Goal: Task Accomplishment & Management: Manage account settings

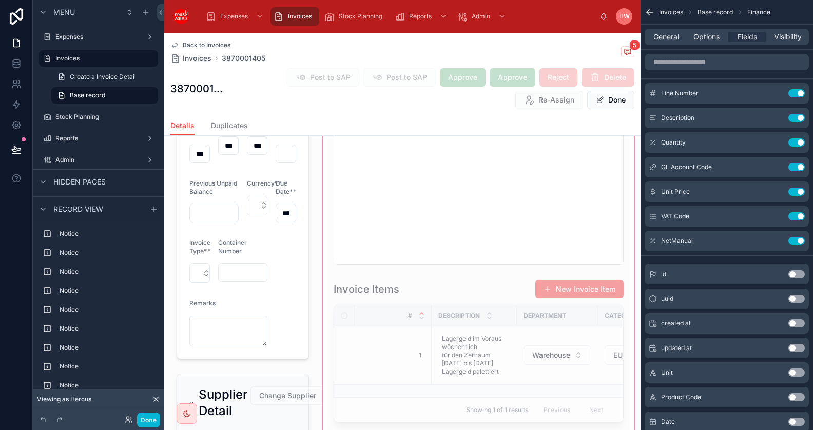
scroll to position [838, 0]
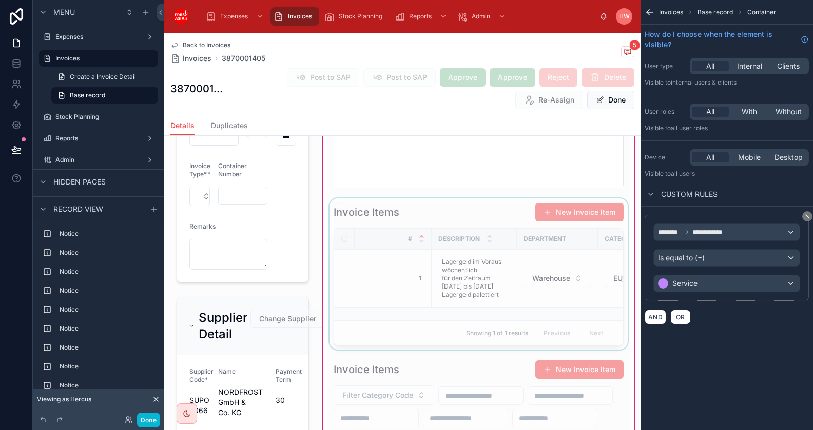
click at [432, 210] on div at bounding box center [478, 274] width 302 height 151
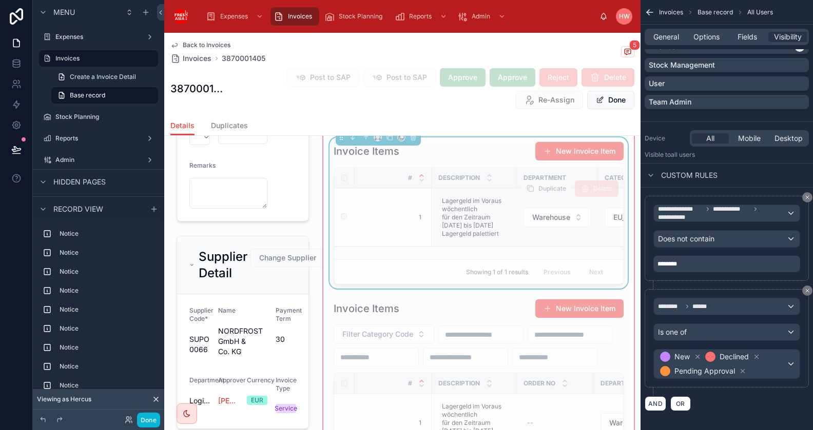
scroll to position [872, 0]
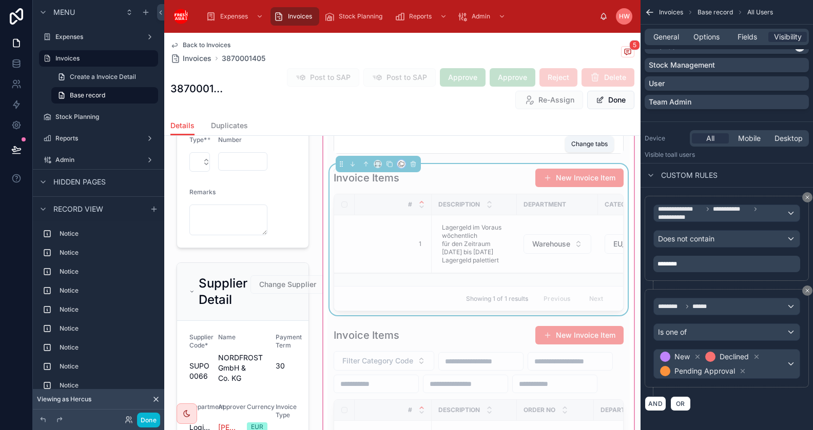
click at [401, 163] on icon at bounding box center [401, 165] width 4 height 4
click at [401, 161] on div at bounding box center [406, 215] width 813 height 430
click at [391, 161] on icon at bounding box center [389, 164] width 7 height 7
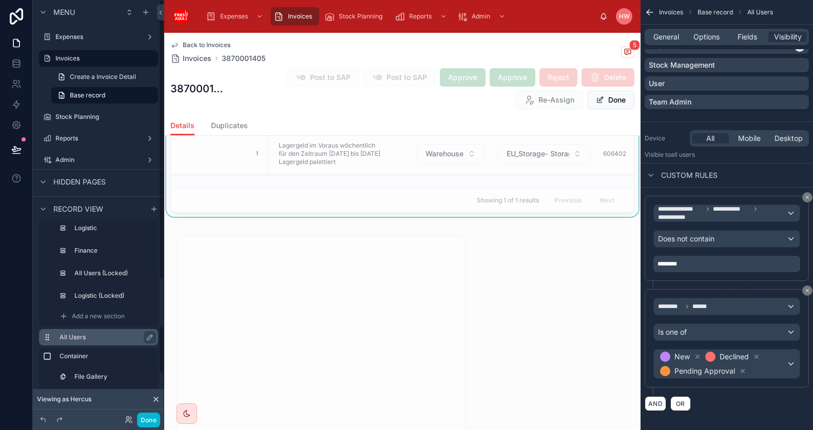
scroll to position [381, 0]
click at [49, 338] on icon "scrollable content" at bounding box center [47, 340] width 8 height 8
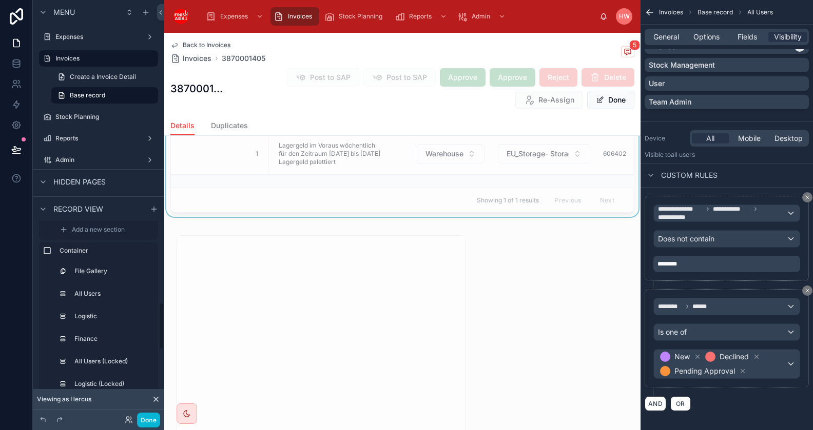
scroll to position [294, 0]
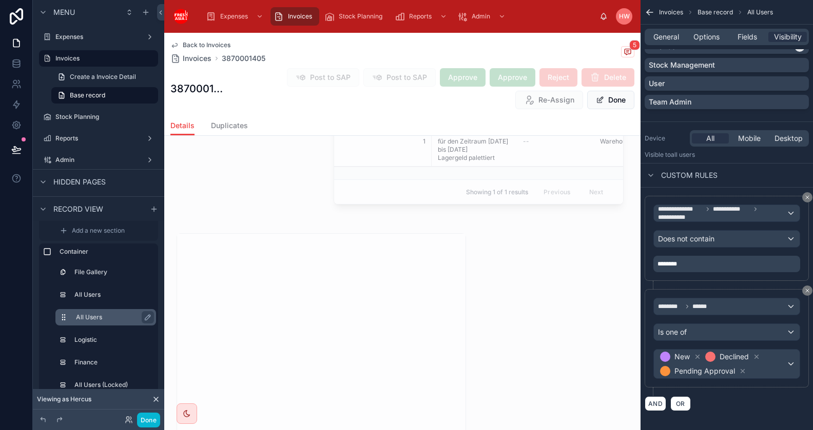
click at [99, 318] on label "All Users" at bounding box center [112, 317] width 72 height 8
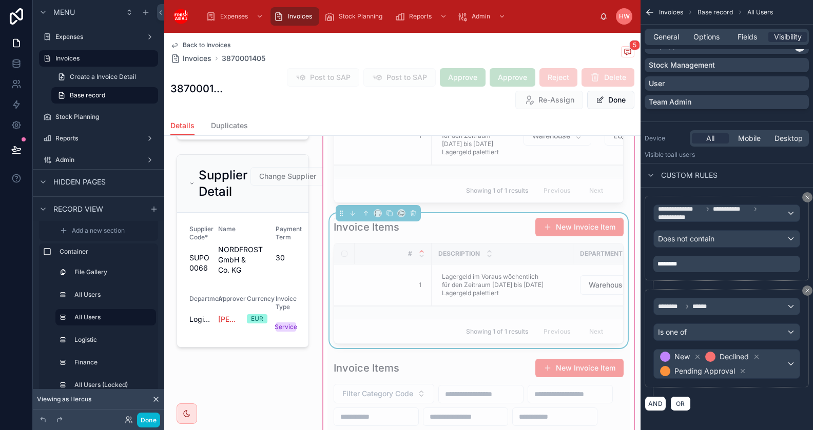
scroll to position [1028, 0]
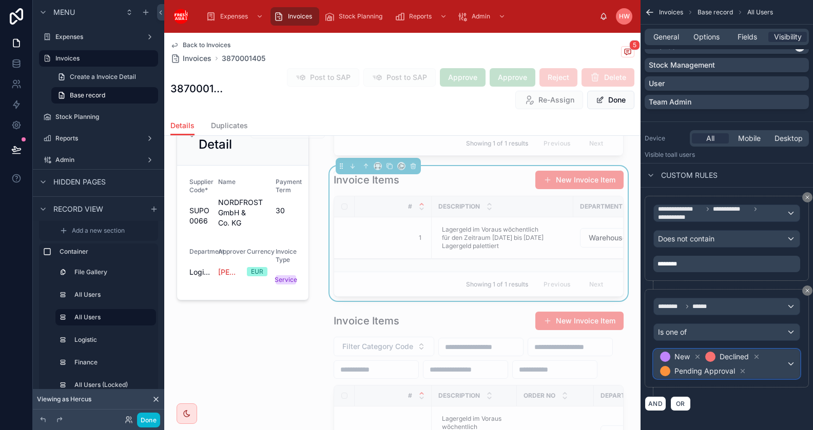
click at [790, 358] on div "New Declined Pending Approval" at bounding box center [727, 364] width 146 height 29
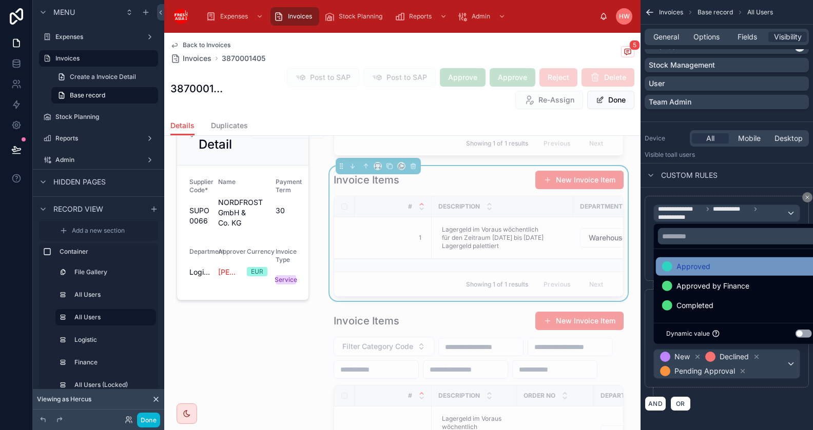
click at [726, 270] on div "Approved" at bounding box center [739, 267] width 154 height 12
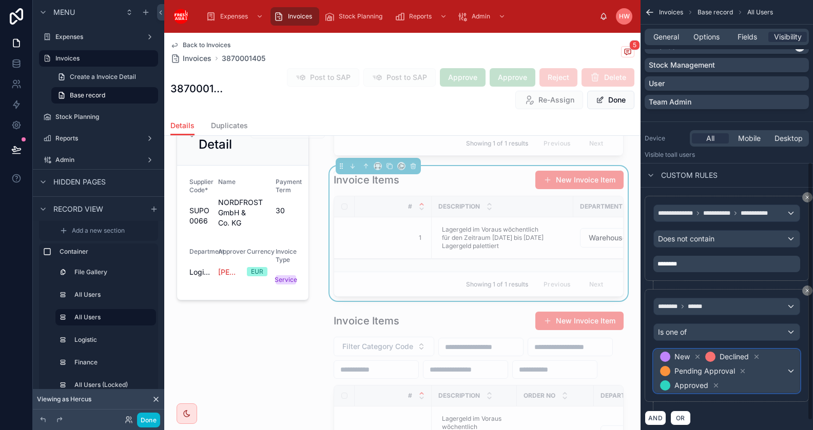
click at [790, 360] on div "New Declined Pending Approval Approved" at bounding box center [727, 371] width 146 height 43
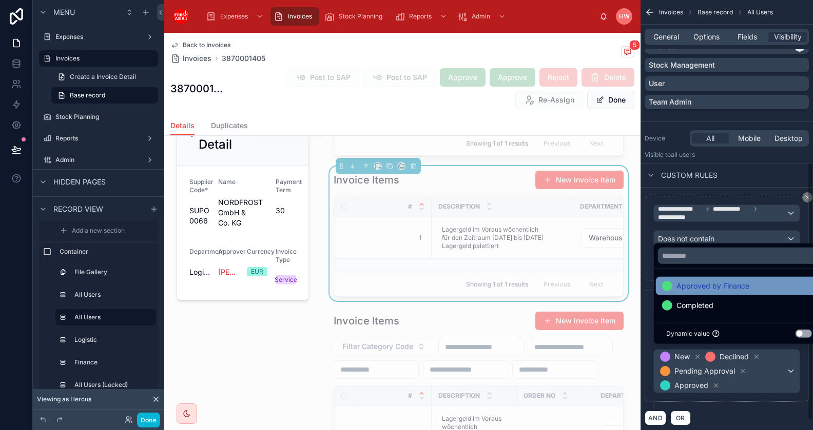
click at [730, 288] on span "Approved by Finance" at bounding box center [712, 286] width 73 height 12
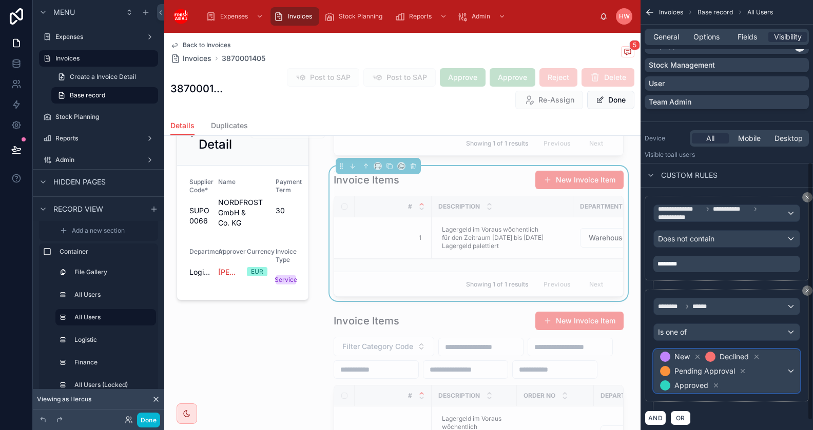
click at [795, 361] on div "New Declined Pending Approval Approved" at bounding box center [727, 371] width 146 height 43
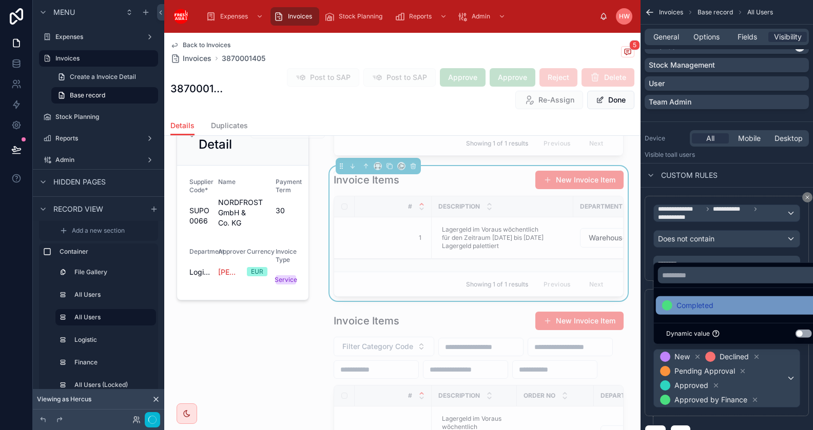
click at [733, 308] on div "Completed" at bounding box center [739, 306] width 154 height 12
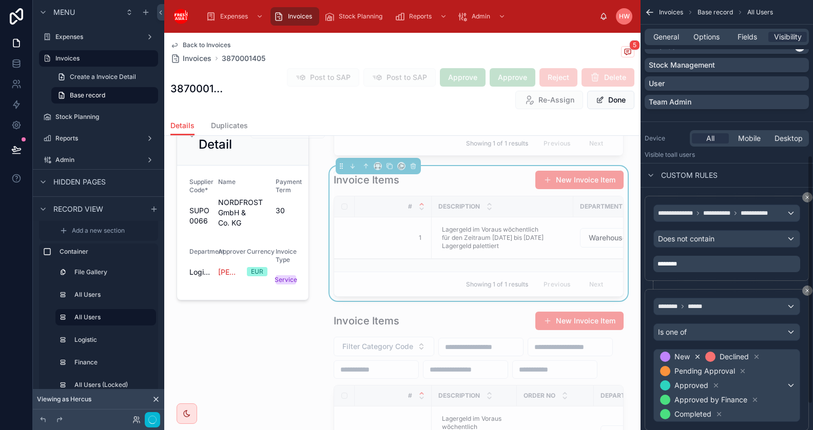
click at [697, 354] on icon "scrollable content" at bounding box center [697, 357] width 7 height 7
click at [711, 355] on icon "scrollable content" at bounding box center [711, 357] width 7 height 7
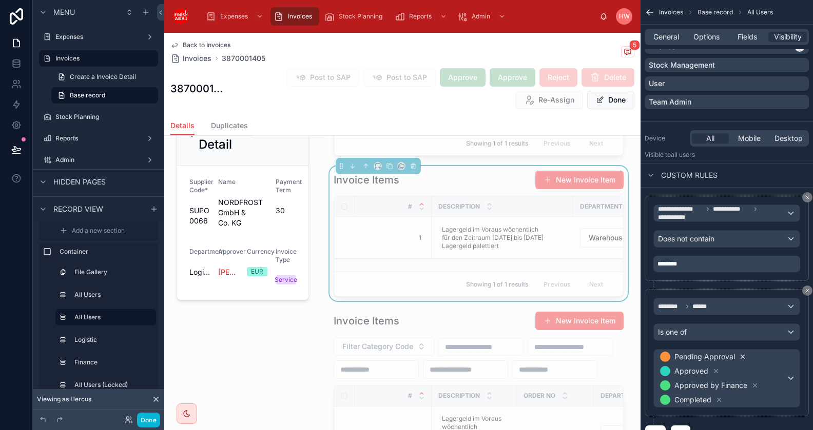
click at [741, 355] on icon "scrollable content" at bounding box center [742, 357] width 7 height 7
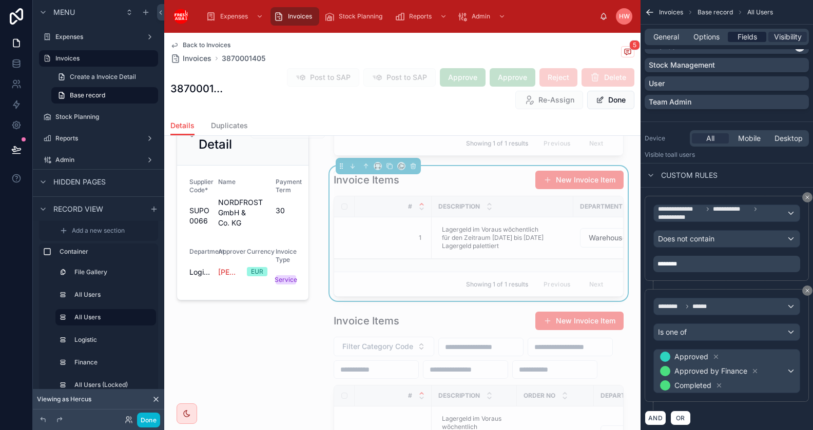
click at [748, 39] on span "Fields" at bounding box center [746, 37] width 19 height 10
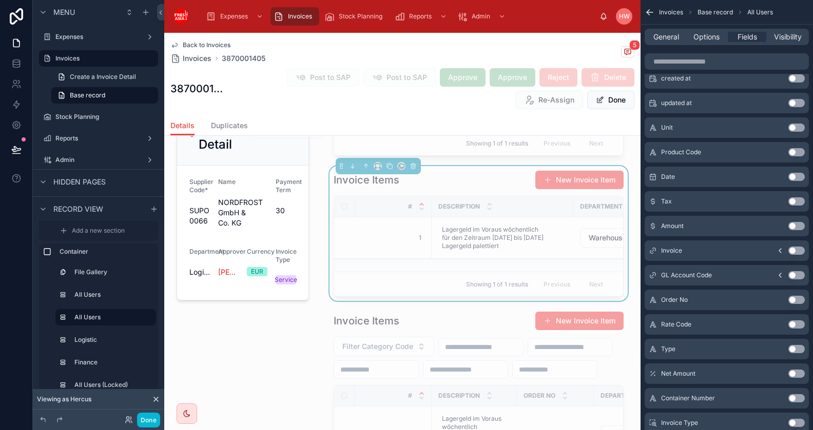
scroll to position [0, 0]
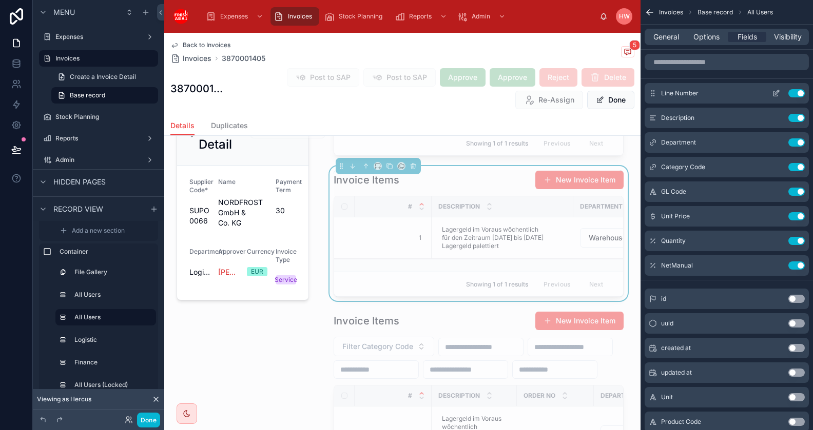
click at [772, 95] on icon "scrollable content" at bounding box center [776, 93] width 8 height 8
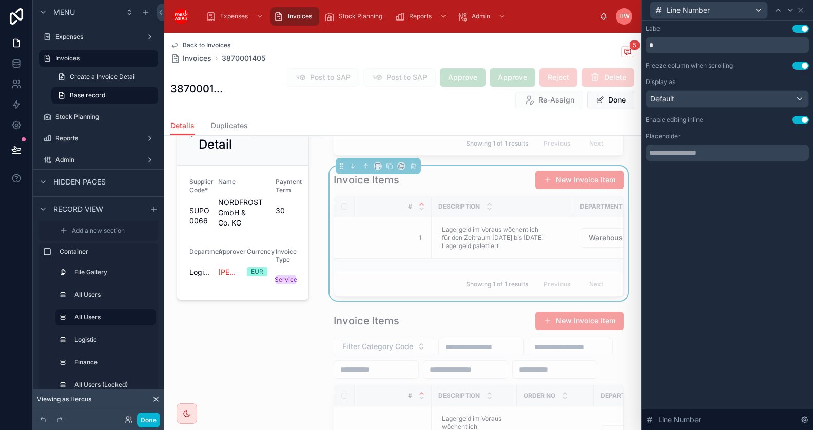
click at [798, 122] on button "Use setting" at bounding box center [800, 120] width 16 height 8
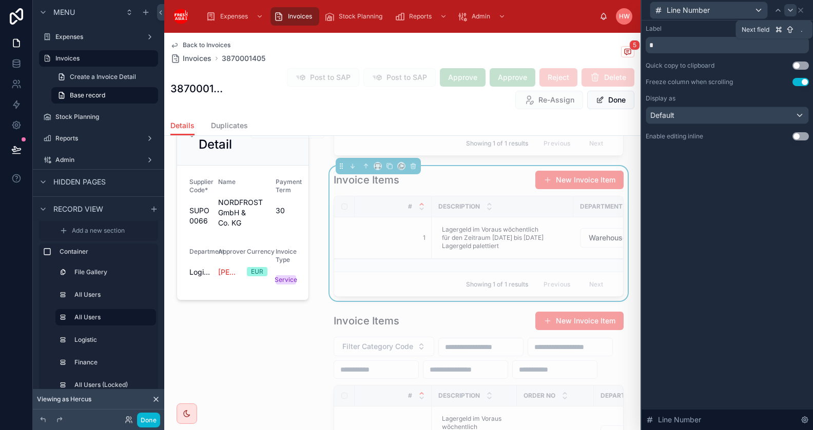
click at [791, 9] on icon at bounding box center [790, 10] width 8 height 8
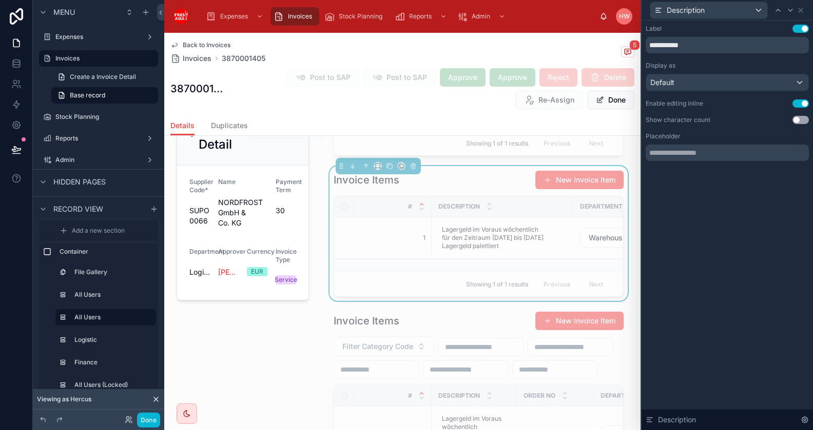
click at [800, 104] on button "Use setting" at bounding box center [800, 104] width 16 height 8
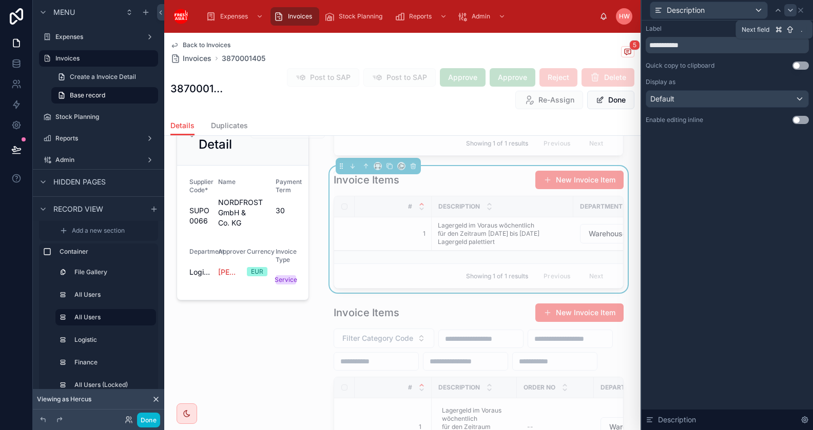
click at [790, 12] on icon at bounding box center [790, 10] width 8 height 8
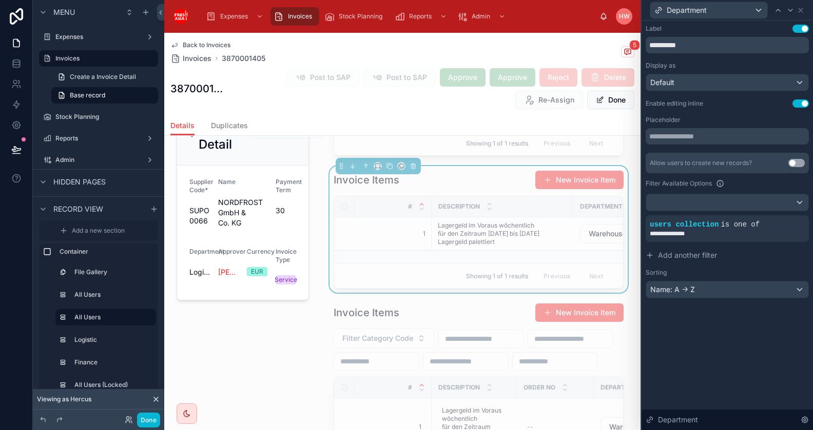
click at [802, 103] on button "Use setting" at bounding box center [800, 104] width 16 height 8
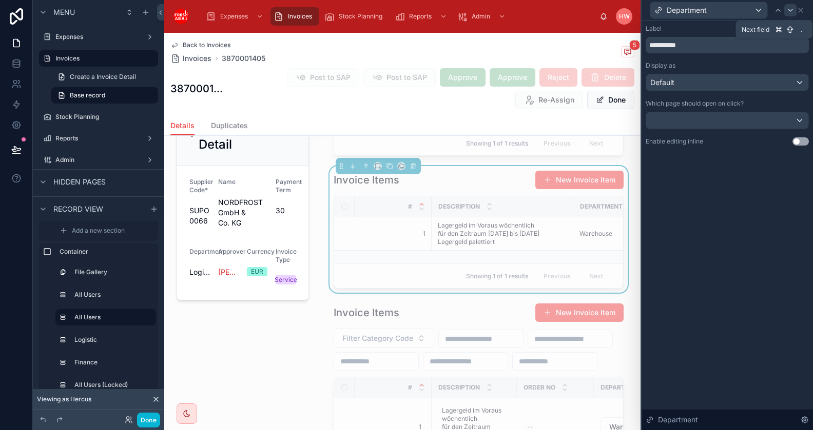
click at [791, 10] on icon at bounding box center [790, 10] width 8 height 8
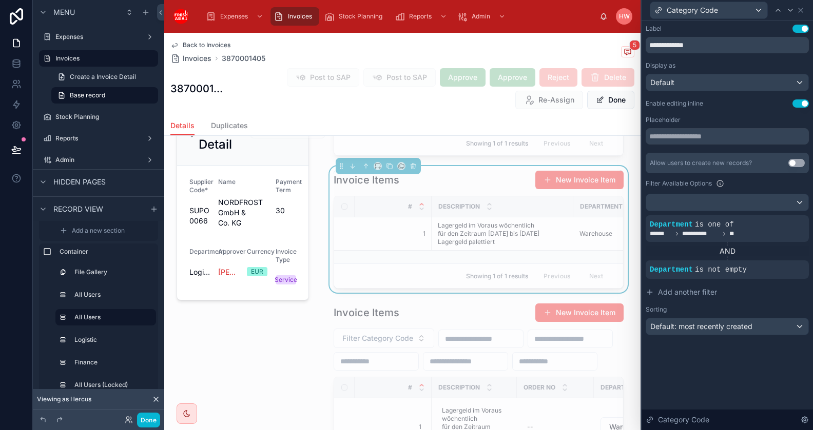
click at [803, 105] on button "Use setting" at bounding box center [800, 104] width 16 height 8
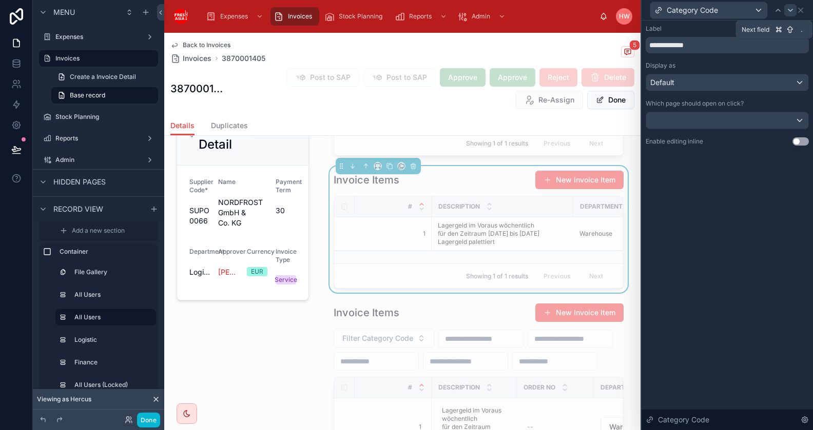
click at [789, 6] on icon at bounding box center [790, 10] width 8 height 8
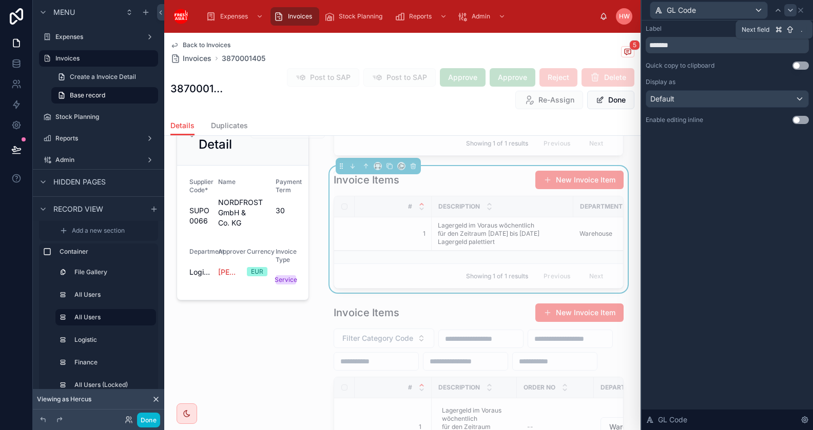
click at [794, 11] on icon at bounding box center [790, 10] width 8 height 8
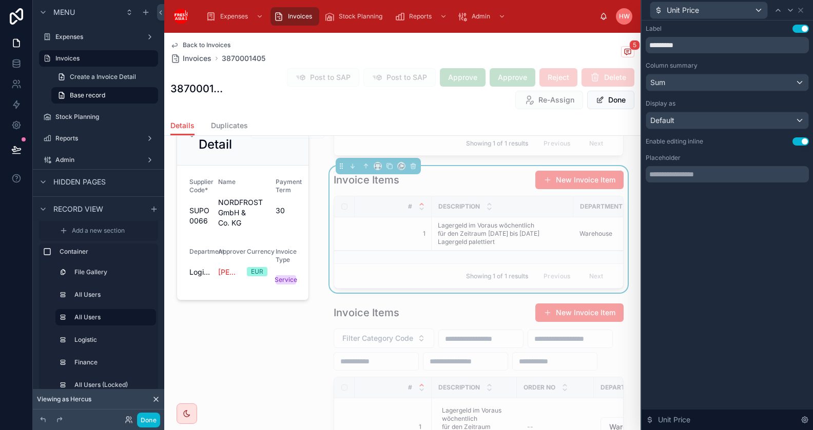
drag, startPoint x: 803, startPoint y: 137, endPoint x: 802, endPoint y: 59, distance: 78.0
click at [803, 138] on button "Use setting" at bounding box center [800, 142] width 16 height 8
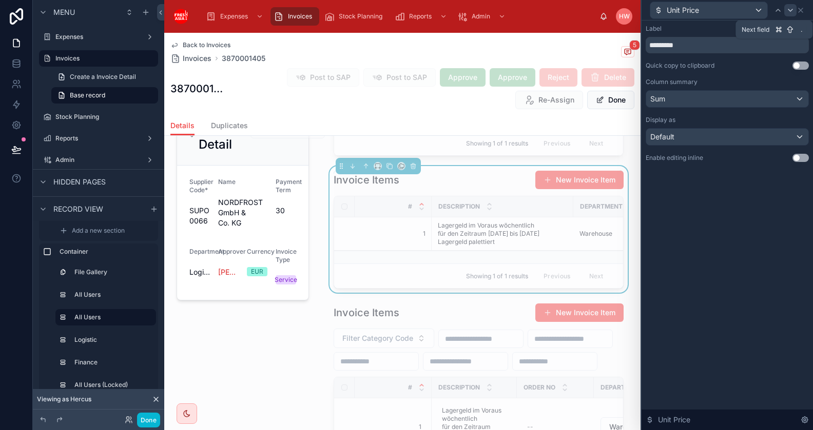
click at [790, 12] on icon at bounding box center [790, 10] width 8 height 8
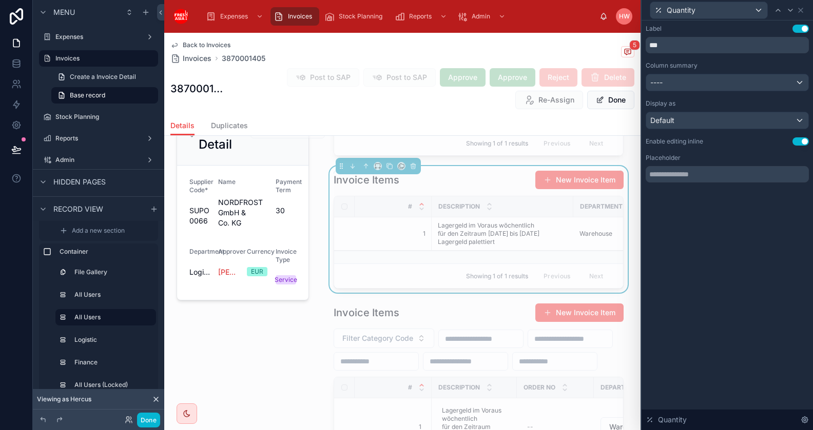
click at [802, 140] on button "Use setting" at bounding box center [800, 142] width 16 height 8
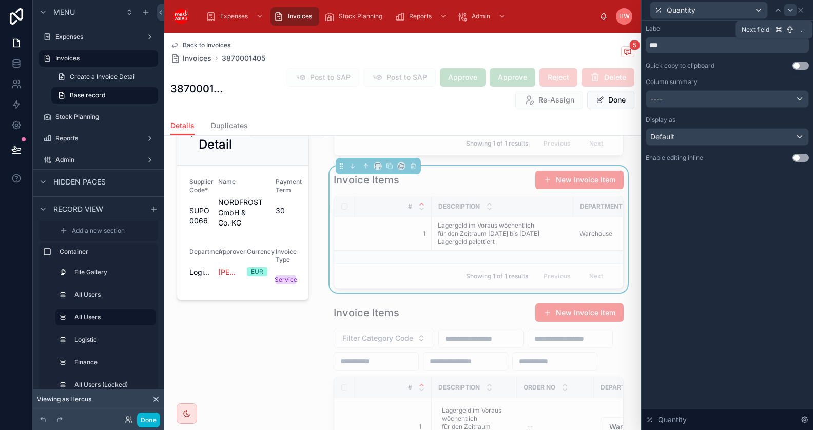
click at [793, 12] on icon at bounding box center [790, 10] width 8 height 8
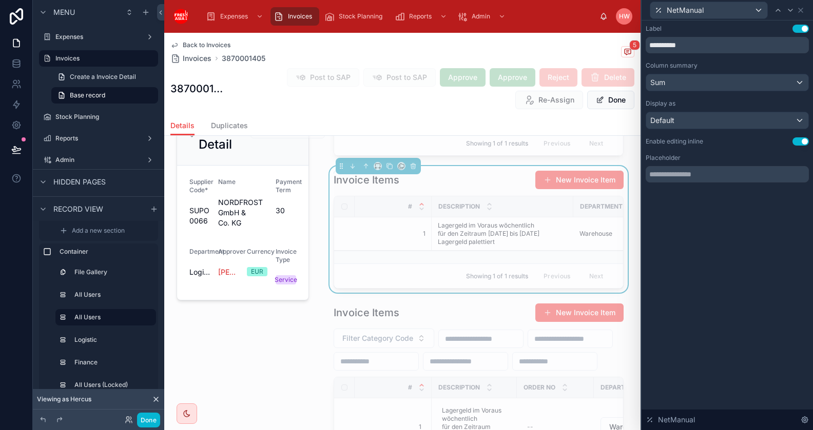
click at [799, 142] on button "Use setting" at bounding box center [800, 142] width 16 height 8
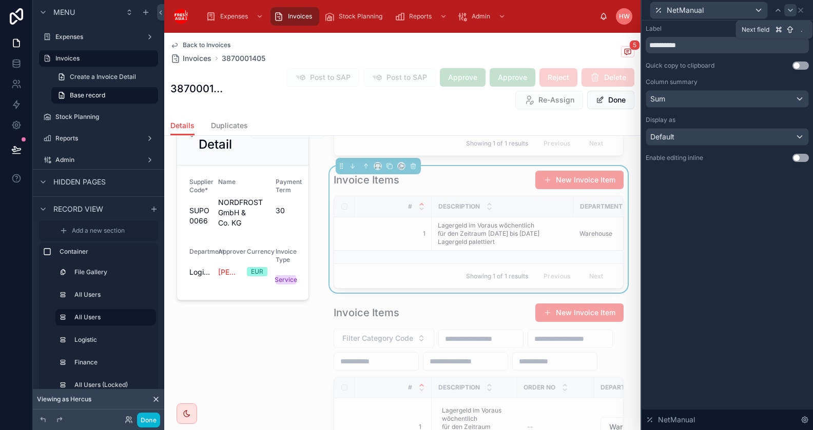
click at [791, 11] on icon at bounding box center [790, 10] width 8 height 8
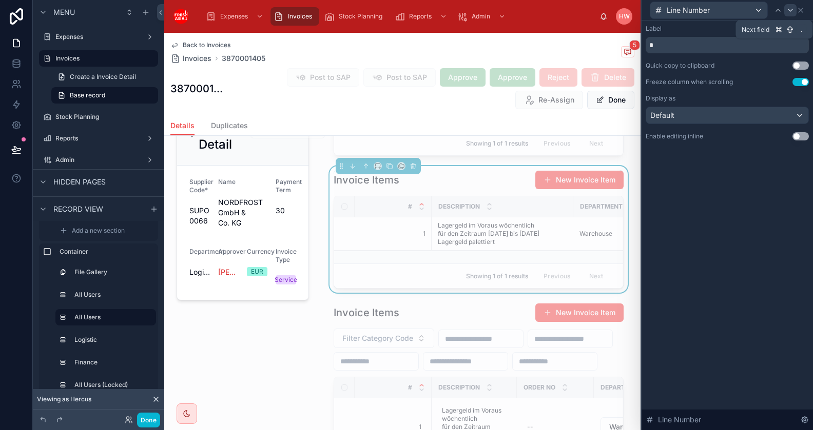
click at [790, 12] on icon at bounding box center [790, 10] width 8 height 8
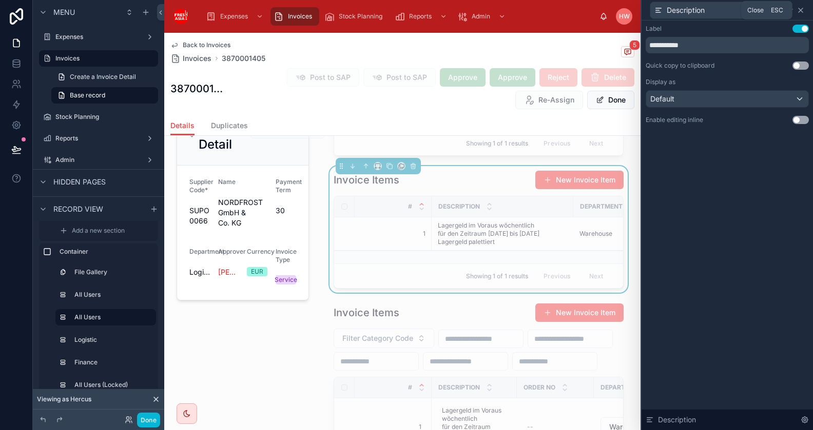
click at [802, 9] on icon at bounding box center [800, 10] width 4 height 4
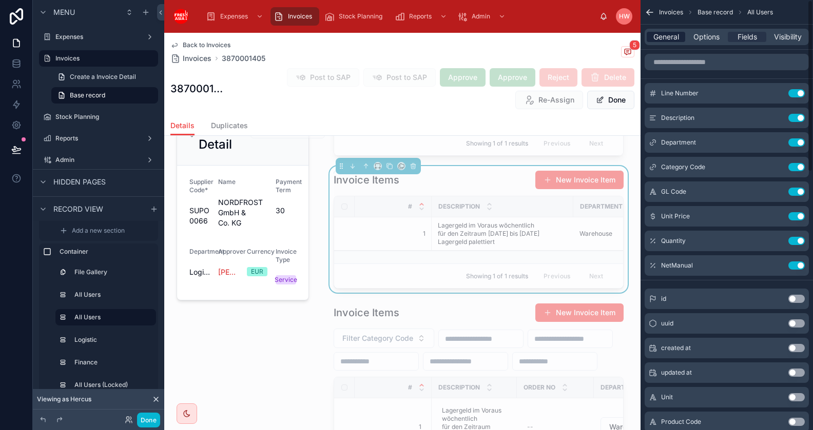
click at [677, 39] on span "General" at bounding box center [666, 37] width 26 height 10
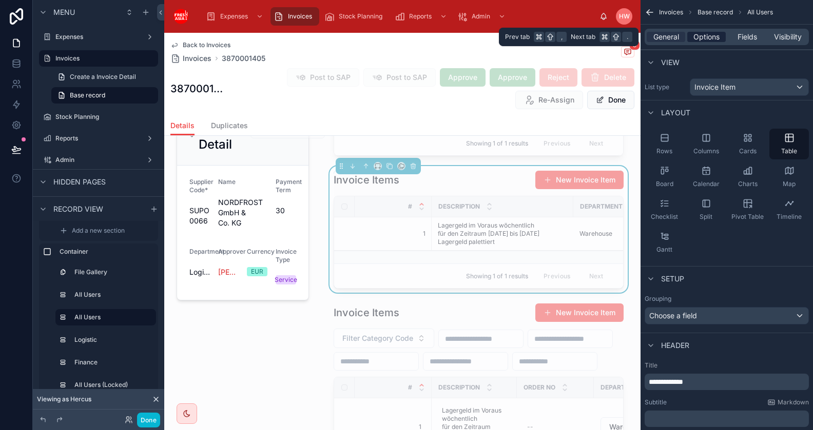
click at [699, 37] on span "Options" at bounding box center [706, 37] width 26 height 10
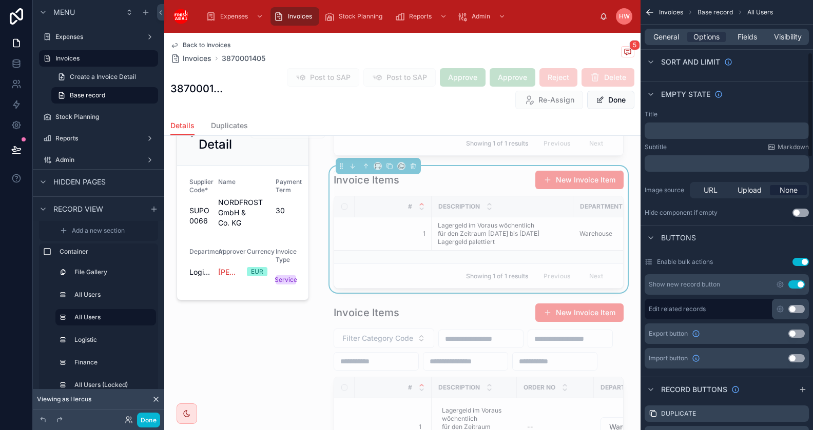
scroll to position [215, 0]
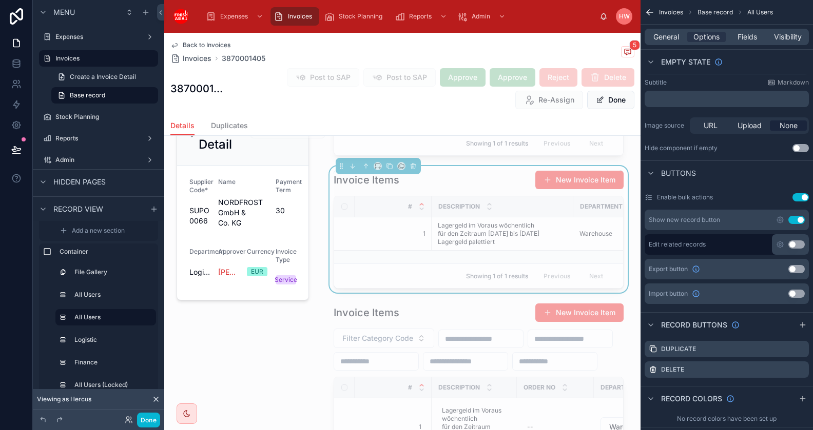
click at [799, 220] on button "Use setting" at bounding box center [796, 220] width 16 height 8
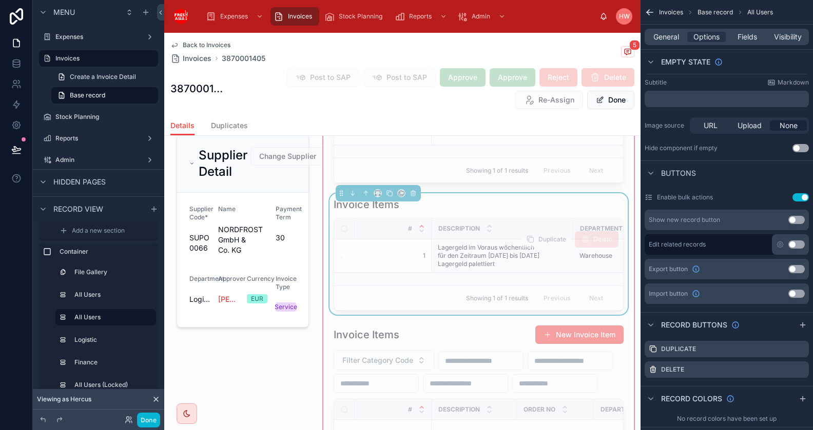
scroll to position [1001, 0]
click at [534, 229] on div "Description" at bounding box center [502, 228] width 141 height 19
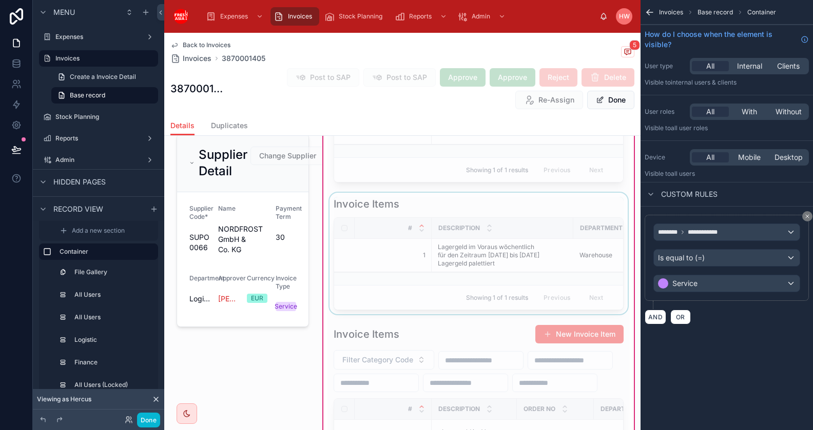
scroll to position [0, 0]
click at [524, 200] on div at bounding box center [478, 254] width 302 height 122
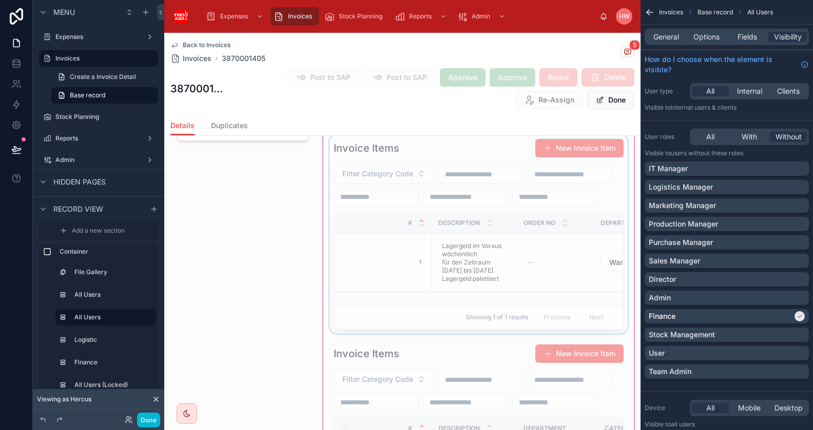
scroll to position [1153, 0]
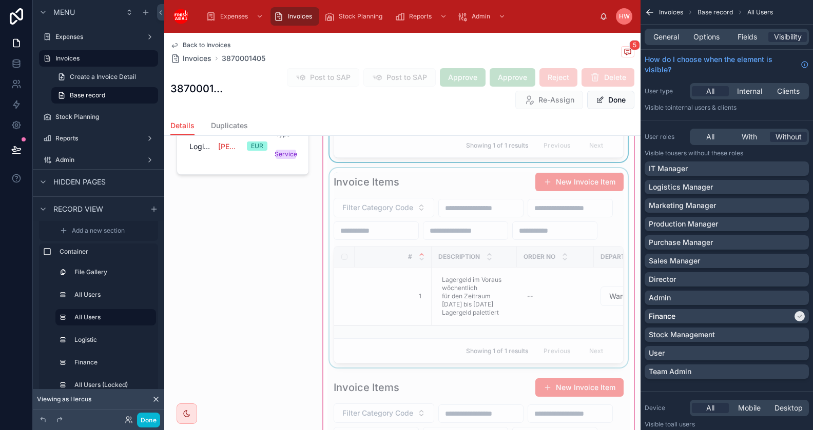
click at [487, 190] on div at bounding box center [478, 268] width 302 height 200
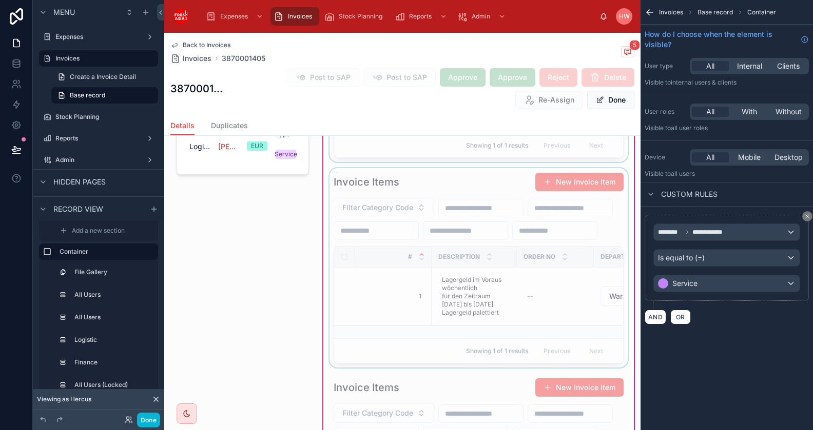
click at [482, 181] on div at bounding box center [478, 268] width 302 height 200
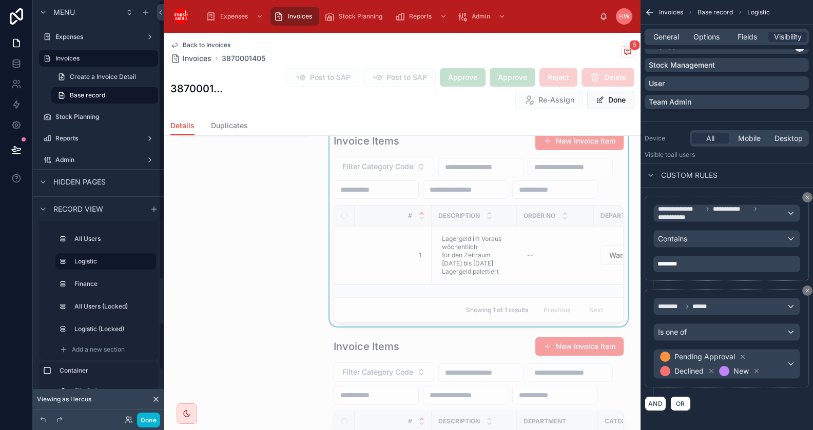
scroll to position [1063, 0]
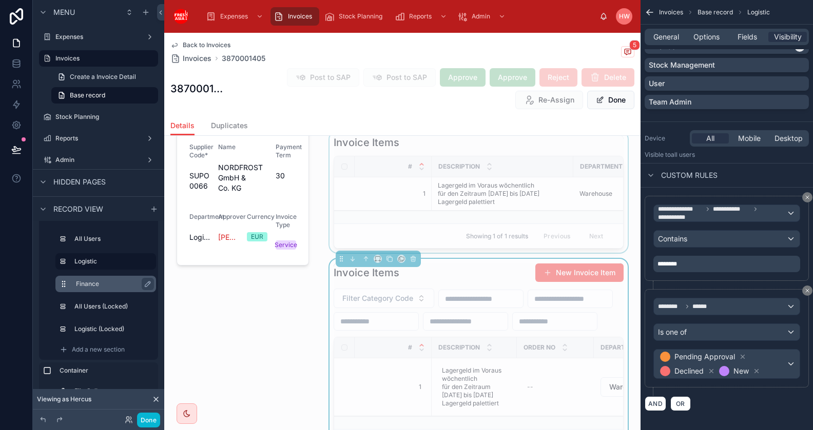
click at [129, 284] on label "Finance" at bounding box center [112, 284] width 72 height 8
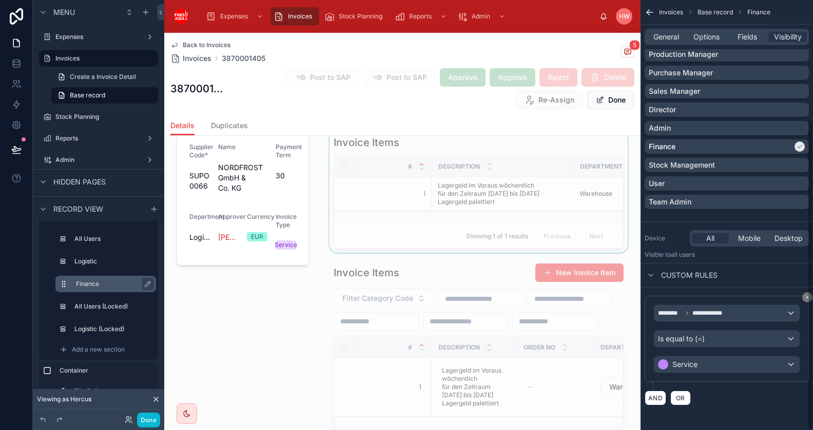
scroll to position [167, 0]
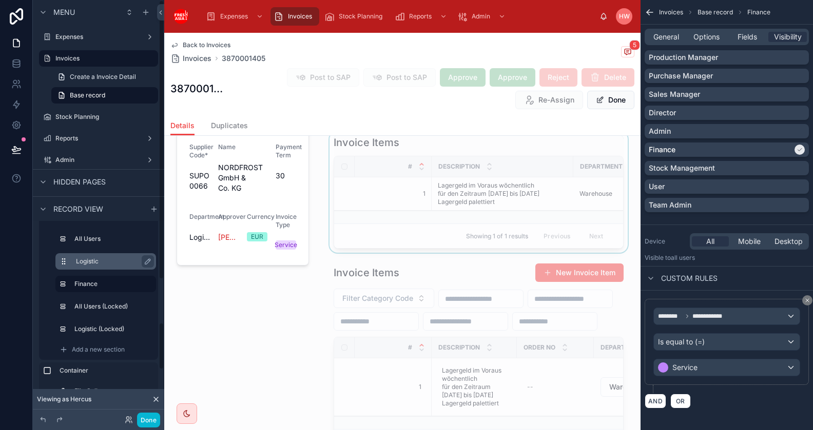
click at [109, 256] on div "Logistic" at bounding box center [114, 262] width 76 height 12
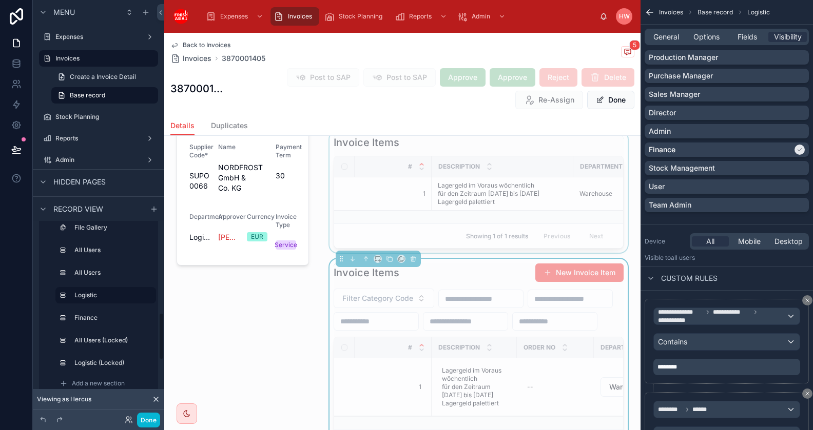
scroll to position [337, 0]
click at [148, 276] on icon "scrollable content" at bounding box center [147, 275] width 5 height 5
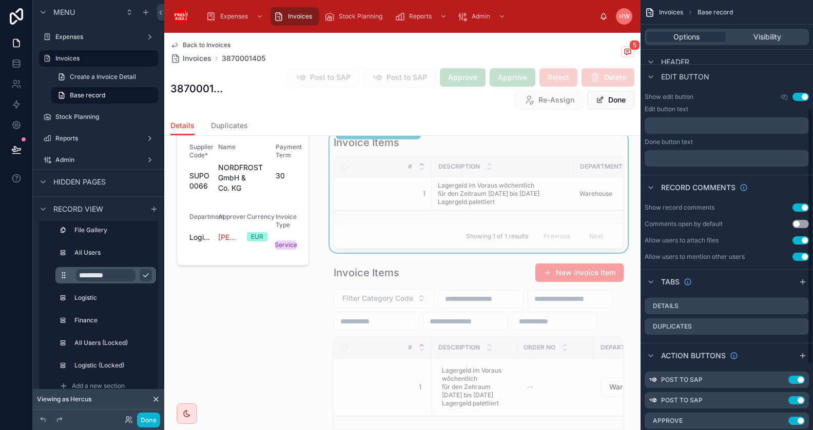
click at [119, 278] on input "*********" at bounding box center [106, 275] width 60 height 12
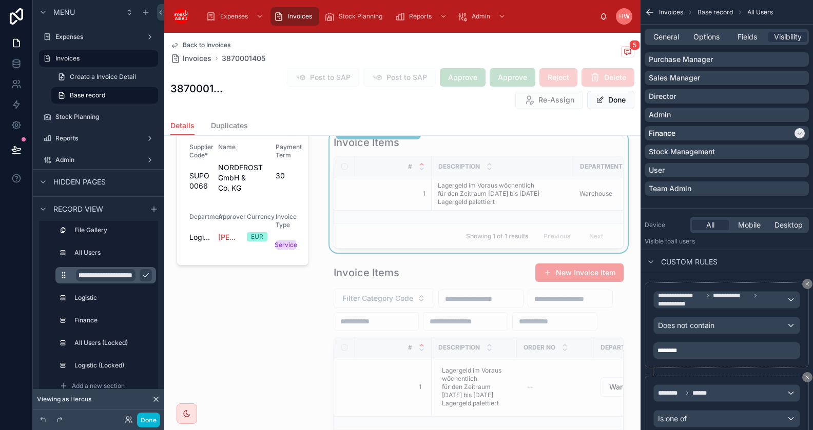
scroll to position [0, 15]
type input "**********"
click at [106, 297] on label "Logistic" at bounding box center [112, 298] width 72 height 8
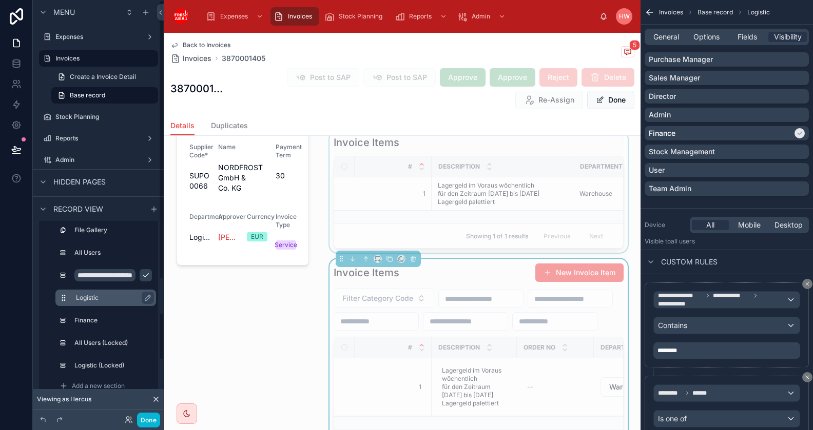
click at [105, 299] on label "Logistic" at bounding box center [112, 298] width 72 height 8
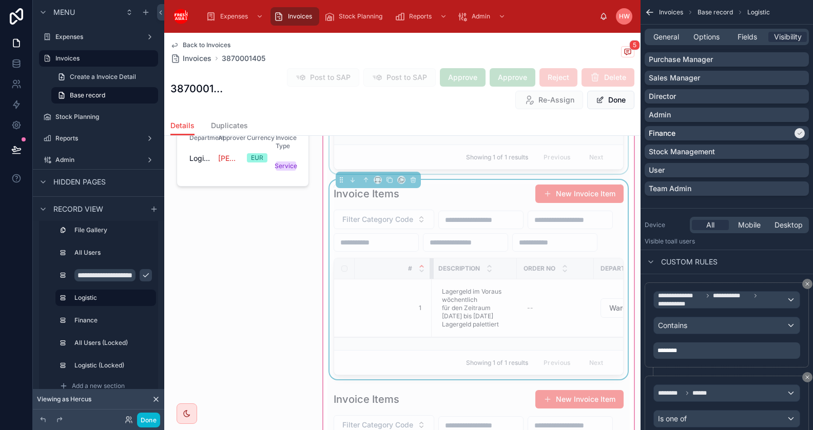
scroll to position [1149, 0]
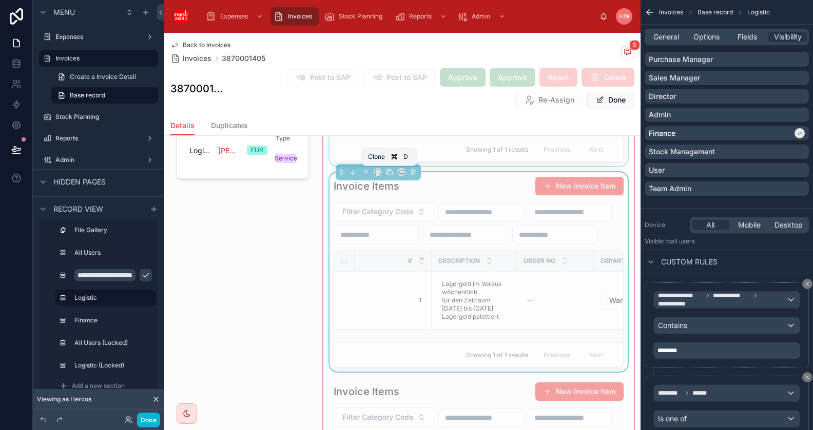
click at [391, 172] on icon at bounding box center [389, 172] width 7 height 7
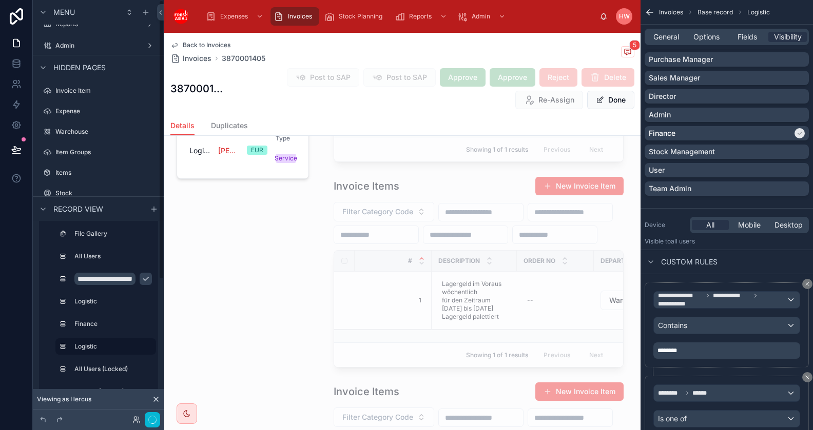
scroll to position [0, 0]
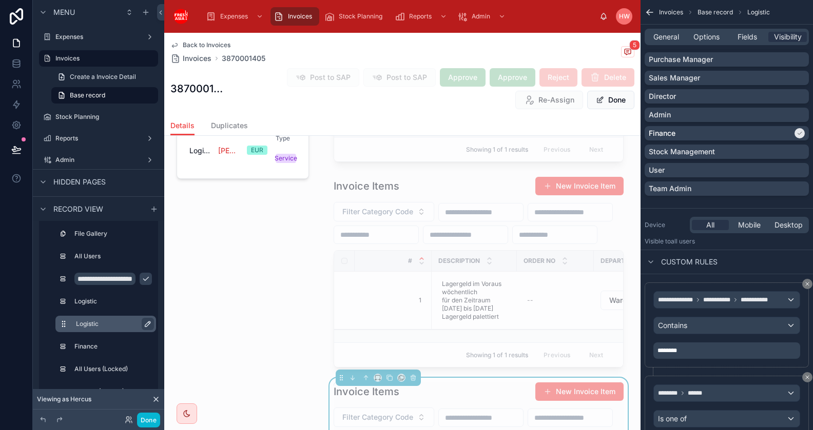
click at [145, 324] on icon "scrollable content" at bounding box center [148, 324] width 8 height 8
click at [150, 324] on icon "scrollable content" at bounding box center [146, 324] width 8 height 8
click at [150, 324] on icon "scrollable content" at bounding box center [147, 324] width 5 height 5
click at [116, 323] on input "********" at bounding box center [106, 324] width 60 height 12
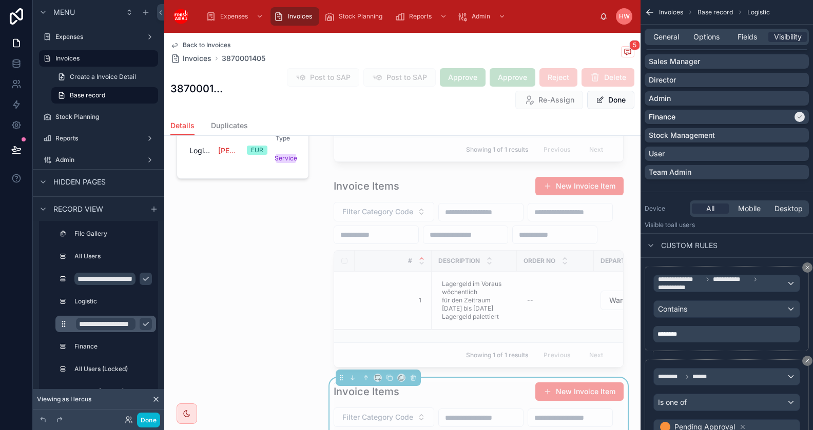
type input "**********"
click at [143, 326] on icon "scrollable content" at bounding box center [146, 324] width 8 height 8
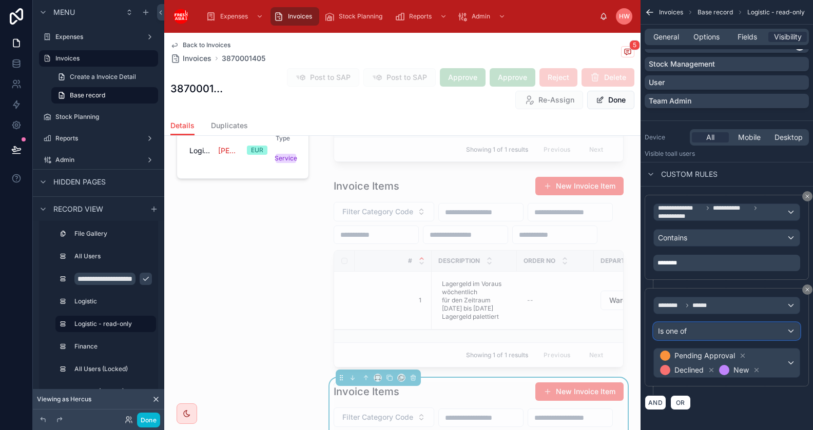
click at [738, 336] on div "Is one of" at bounding box center [727, 331] width 146 height 16
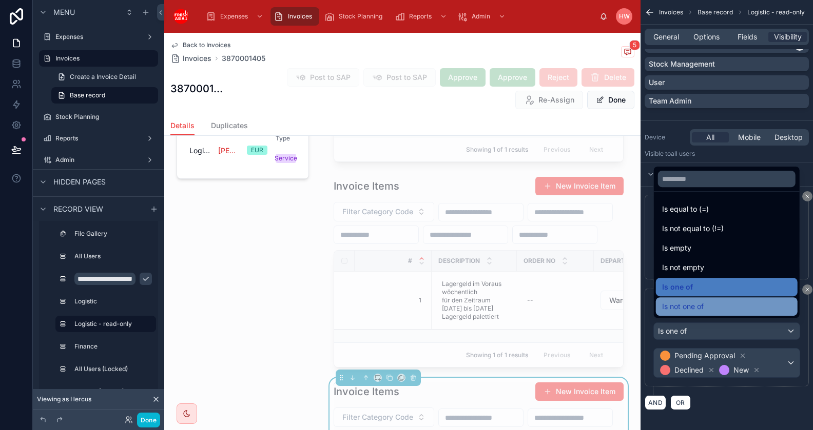
click at [715, 304] on div "Is not one of" at bounding box center [726, 307] width 129 height 12
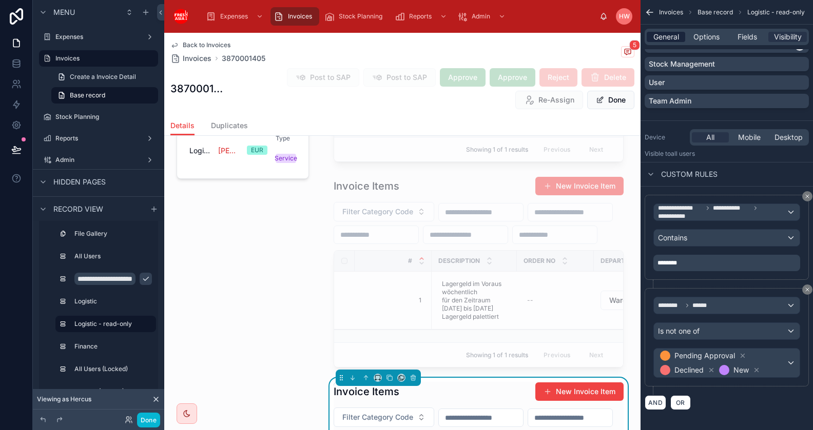
click at [673, 32] on span "General" at bounding box center [666, 37] width 26 height 10
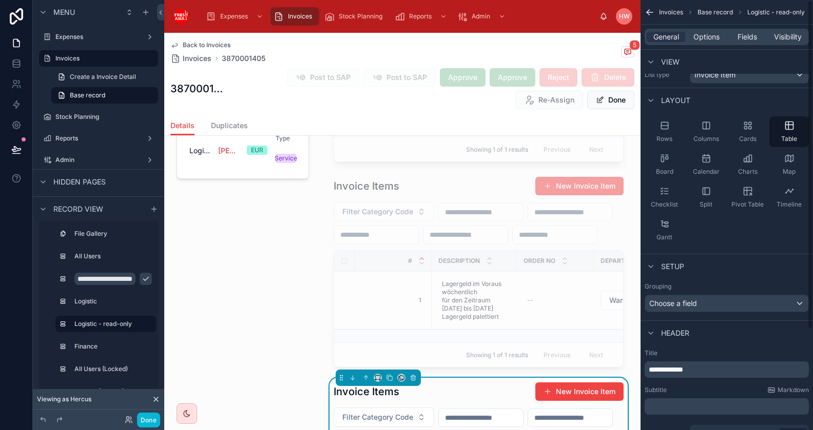
scroll to position [0, 0]
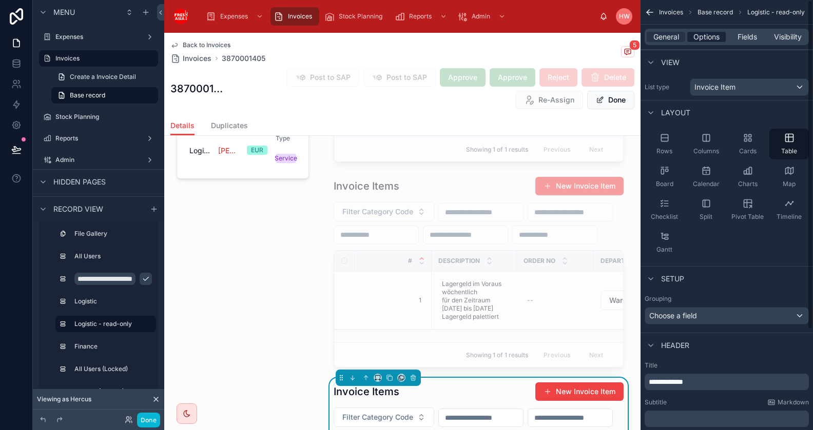
click at [708, 37] on span "Options" at bounding box center [706, 37] width 26 height 10
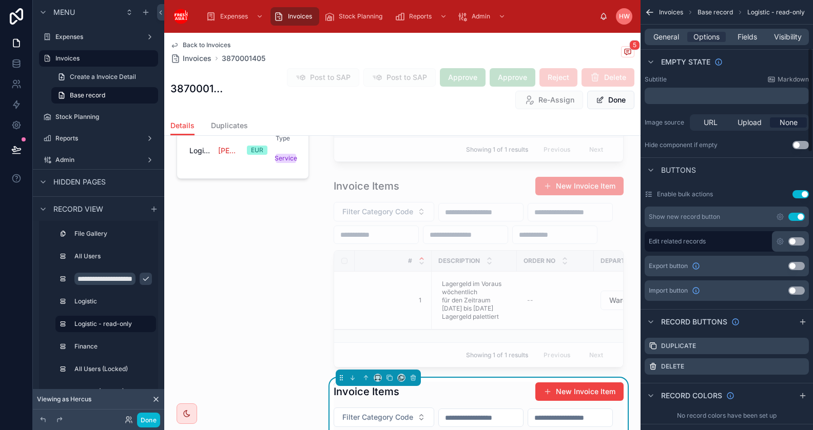
scroll to position [264, 0]
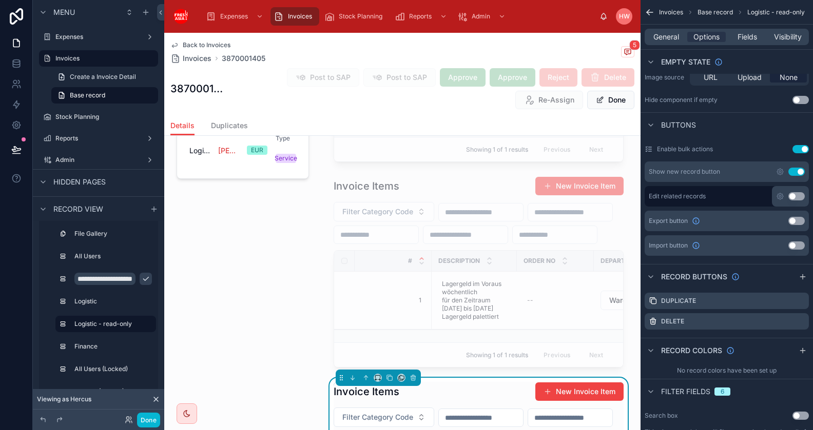
click at [799, 170] on button "Use setting" at bounding box center [796, 172] width 16 height 8
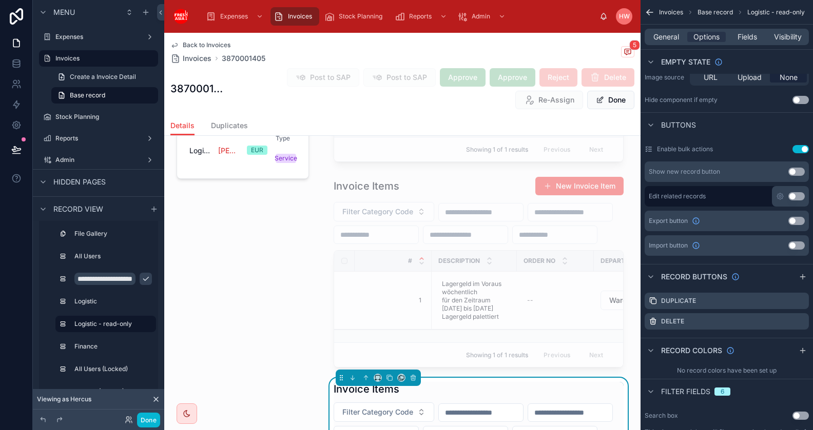
click at [752, 31] on div "General Options Fields Visibility" at bounding box center [726, 37] width 164 height 16
click at [751, 38] on span "Fields" at bounding box center [746, 37] width 19 height 10
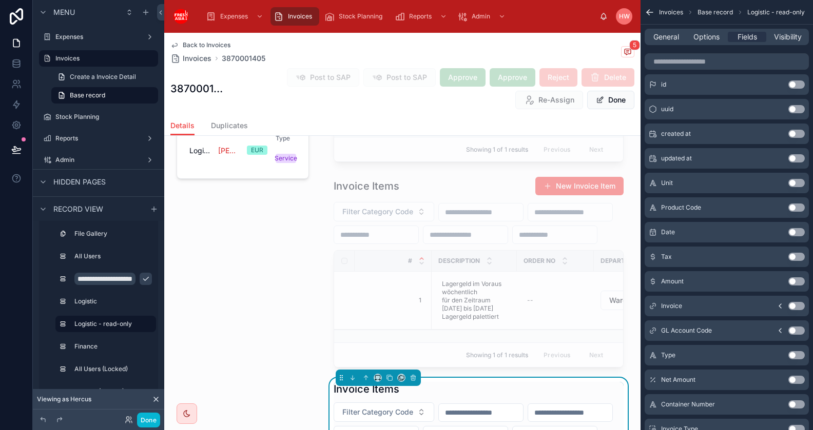
scroll to position [0, 0]
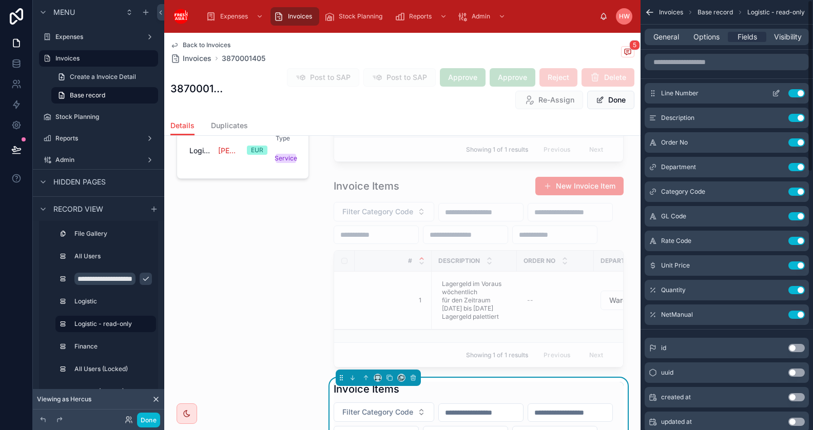
click at [776, 94] on icon "scrollable content" at bounding box center [777, 92] width 4 height 4
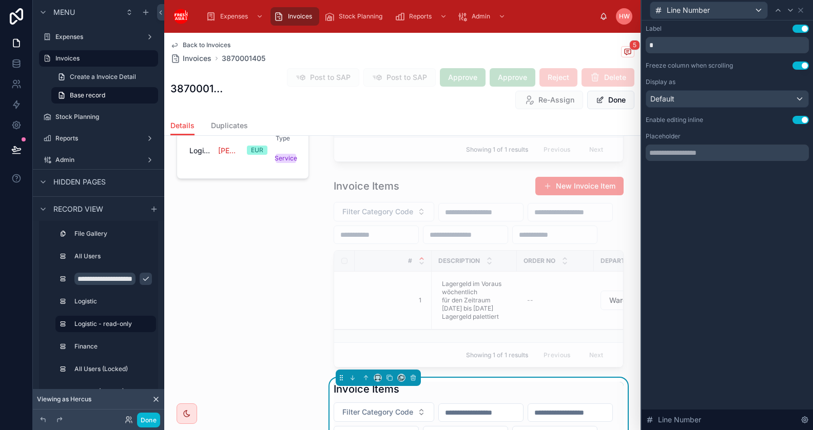
click at [799, 122] on button "Use setting" at bounding box center [800, 120] width 16 height 8
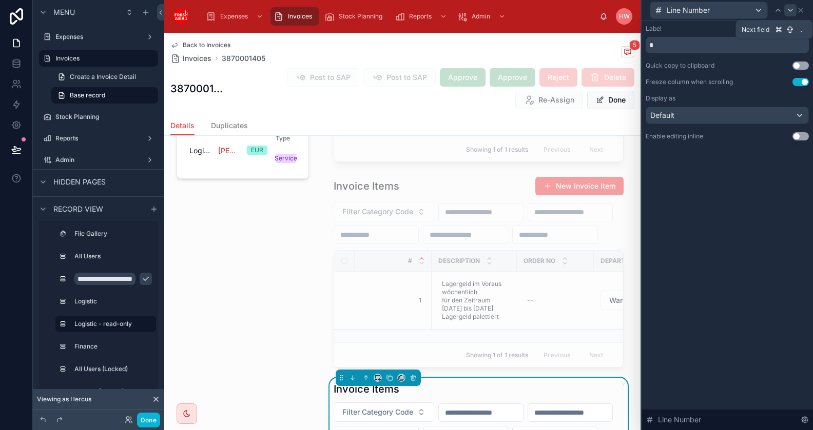
click at [793, 8] on icon at bounding box center [790, 10] width 8 height 8
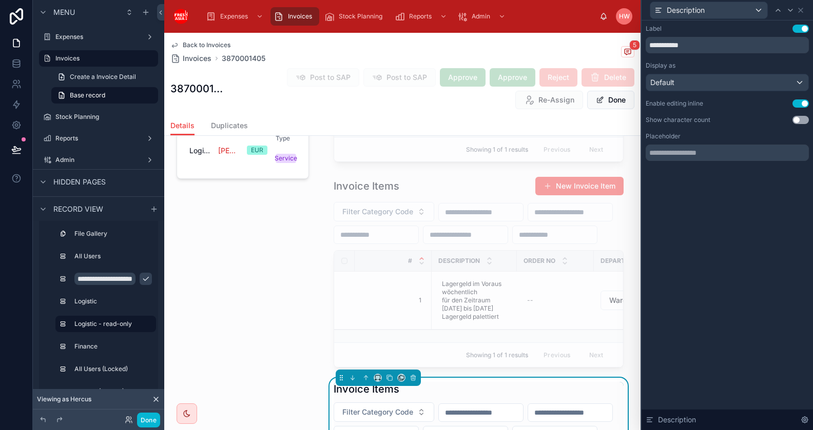
click at [802, 104] on button "Use setting" at bounding box center [800, 104] width 16 height 8
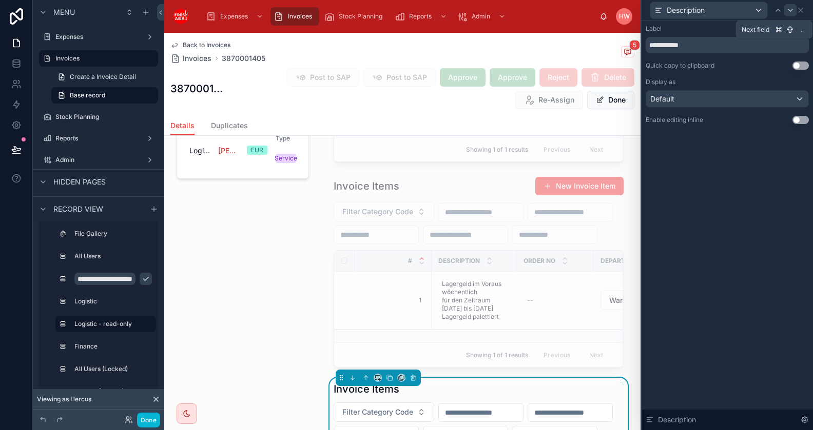
click at [790, 9] on icon at bounding box center [790, 10] width 8 height 8
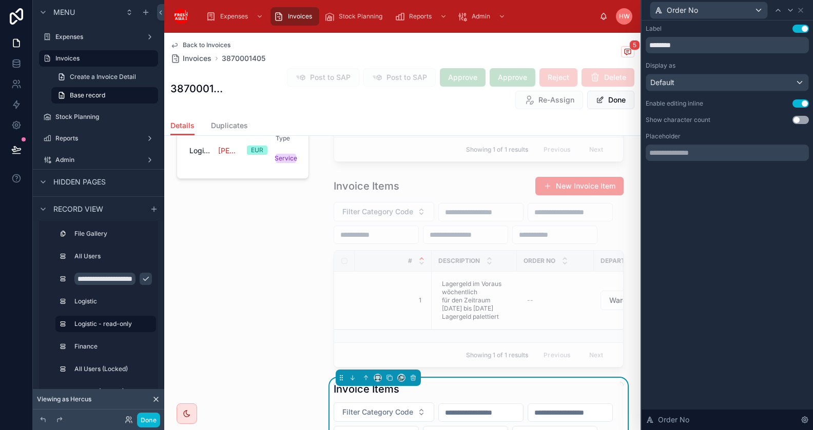
click at [802, 106] on button "Use setting" at bounding box center [800, 104] width 16 height 8
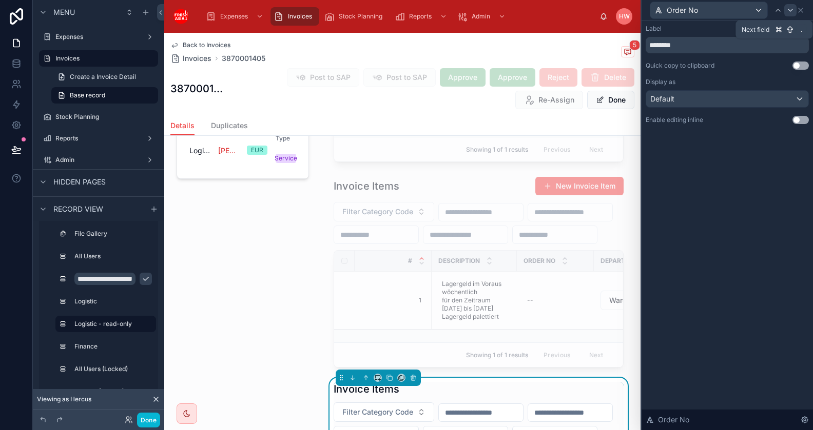
click at [792, 9] on icon at bounding box center [790, 10] width 8 height 8
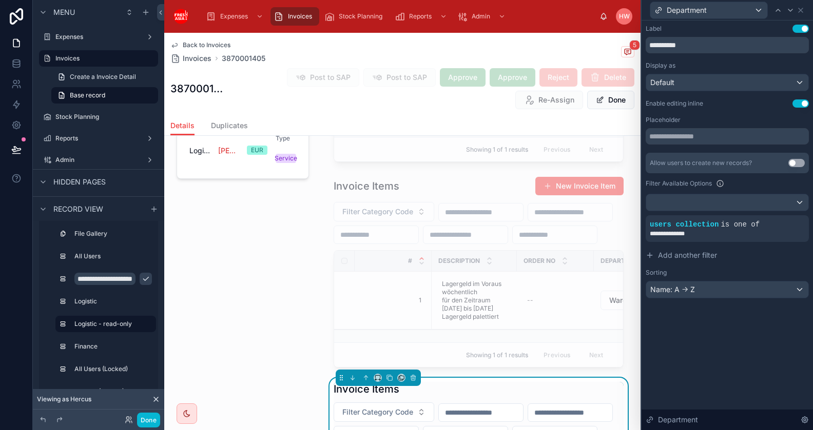
click at [802, 105] on button "Use setting" at bounding box center [800, 104] width 16 height 8
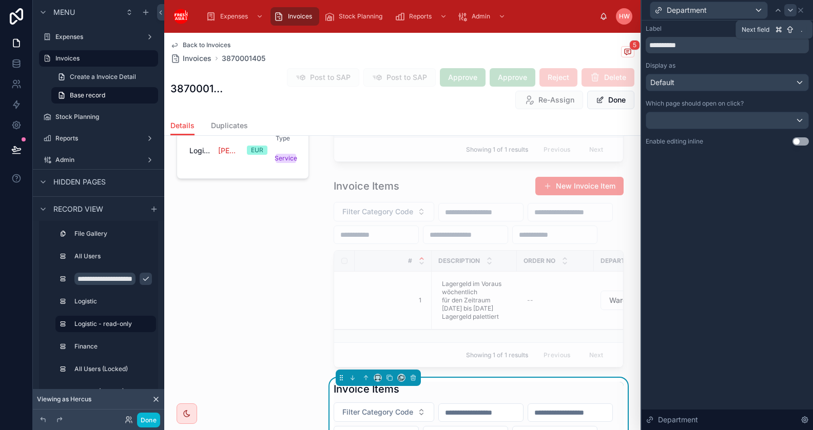
click at [790, 12] on icon at bounding box center [790, 10] width 8 height 8
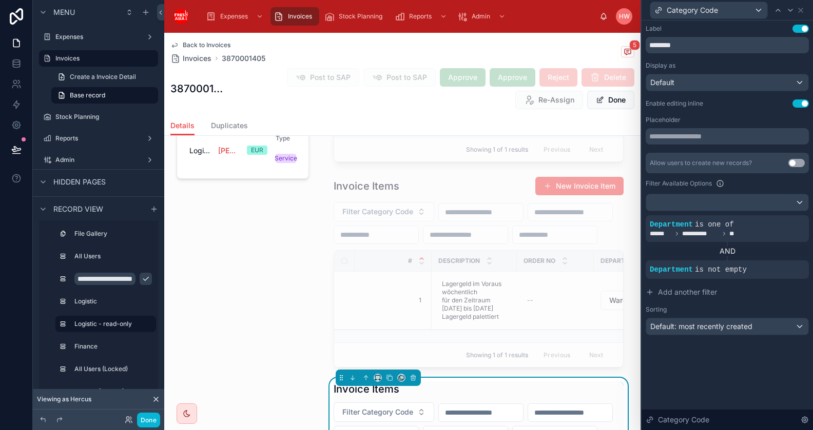
click at [795, 103] on button "Use setting" at bounding box center [800, 104] width 16 height 8
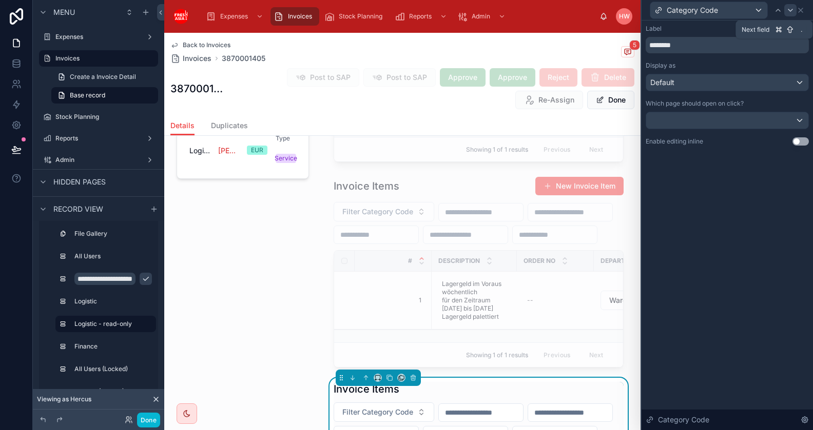
click at [791, 11] on icon at bounding box center [790, 10] width 8 height 8
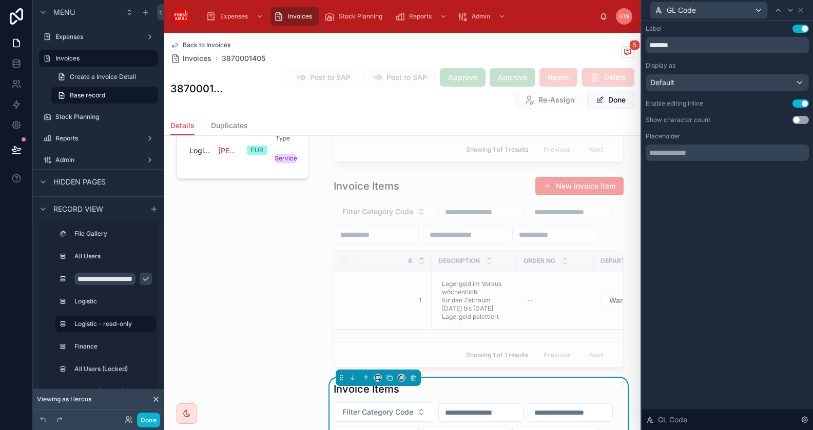
click at [798, 106] on button "Use setting" at bounding box center [800, 104] width 16 height 8
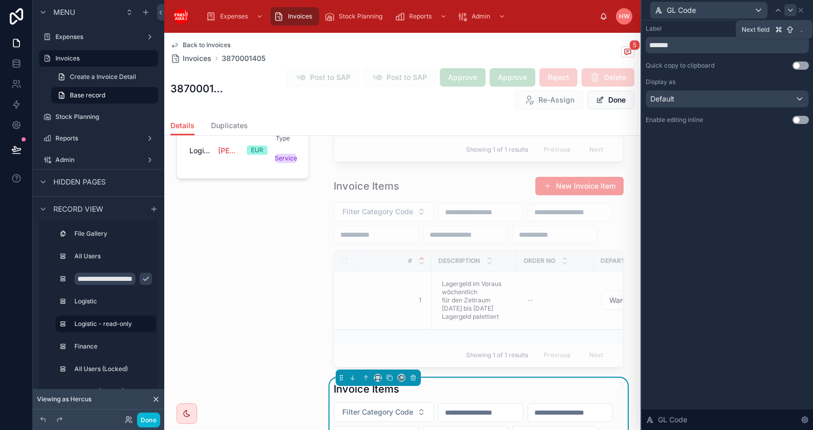
click at [789, 7] on icon at bounding box center [790, 10] width 8 height 8
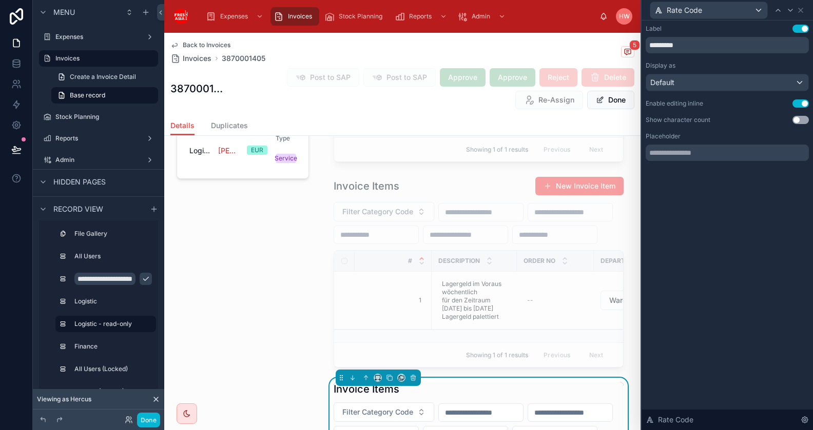
click at [801, 106] on button "Use setting" at bounding box center [800, 104] width 16 height 8
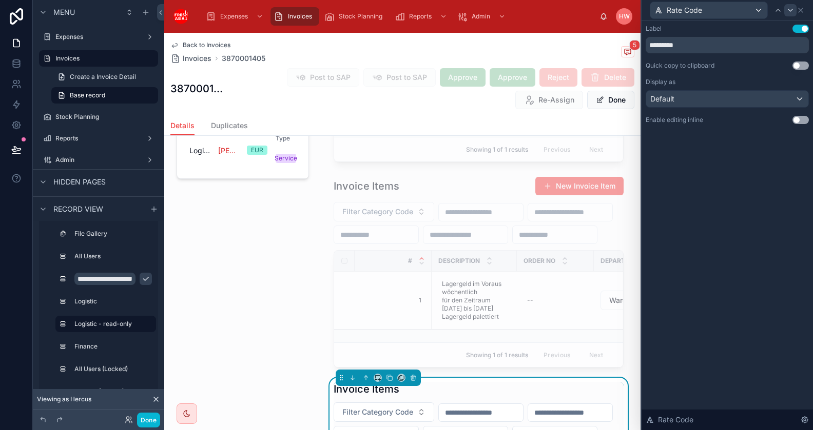
click at [792, 9] on icon at bounding box center [790, 10] width 4 height 2
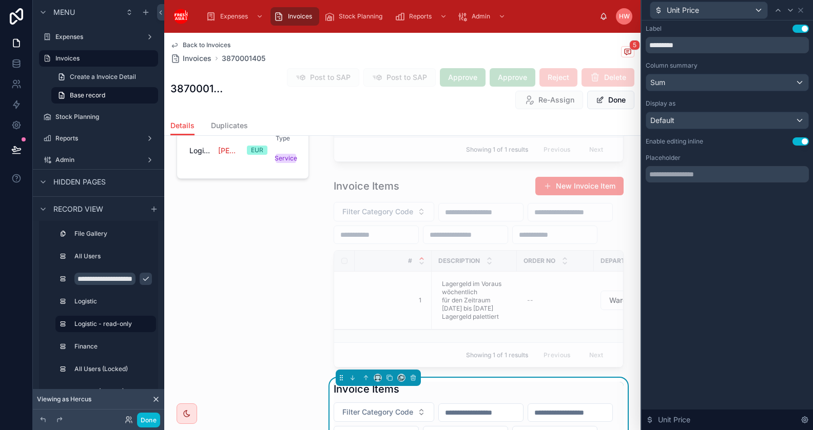
click at [804, 141] on button "Use setting" at bounding box center [800, 142] width 16 height 8
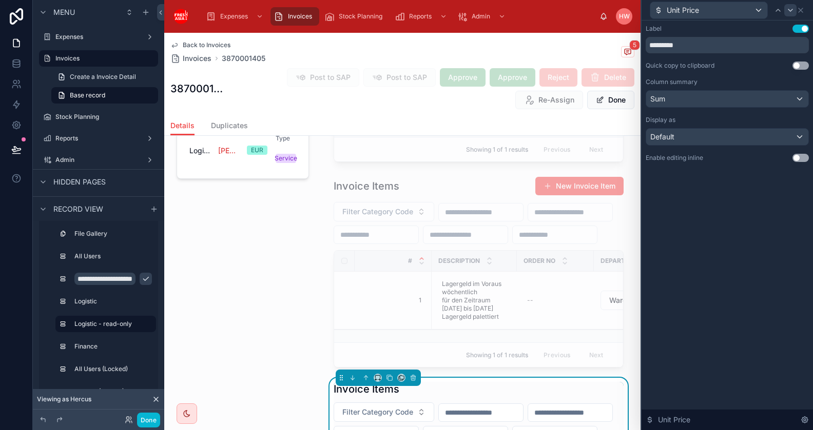
click at [791, 9] on icon at bounding box center [790, 10] width 8 height 8
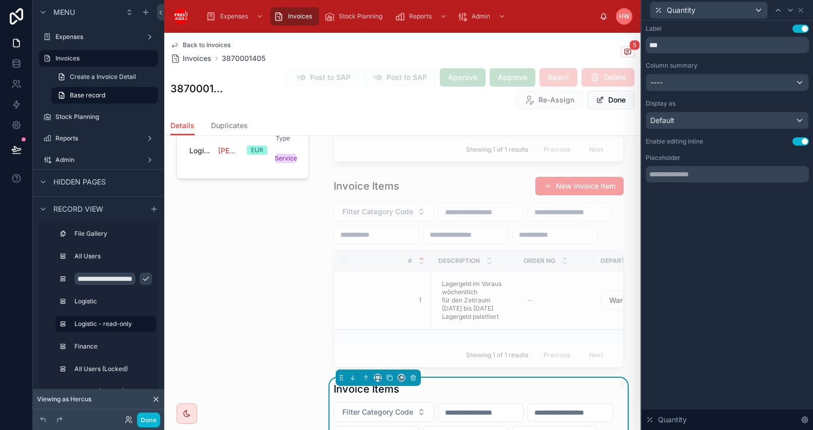
click at [803, 142] on button "Use setting" at bounding box center [800, 142] width 16 height 8
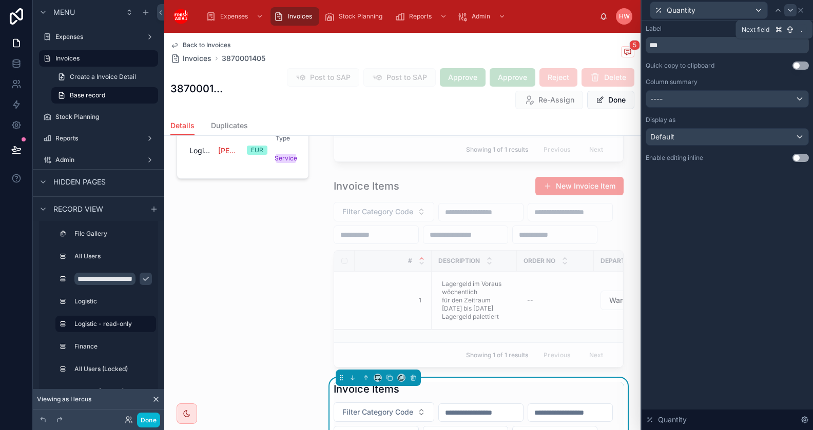
click at [791, 10] on icon at bounding box center [790, 10] width 8 height 8
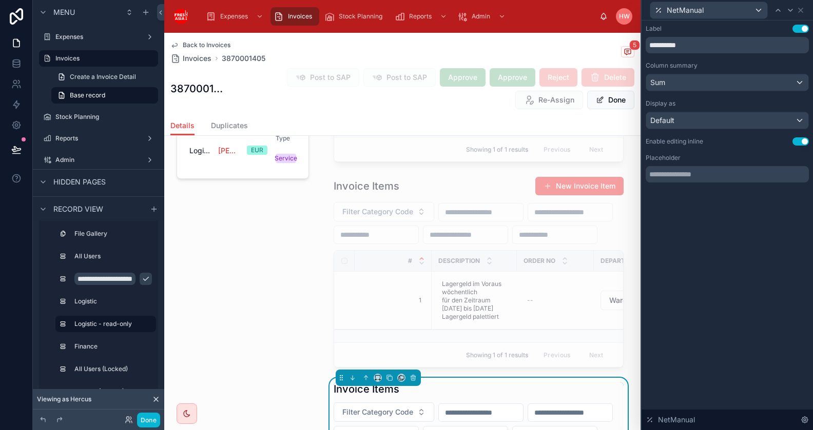
click at [803, 140] on button "Use setting" at bounding box center [800, 142] width 16 height 8
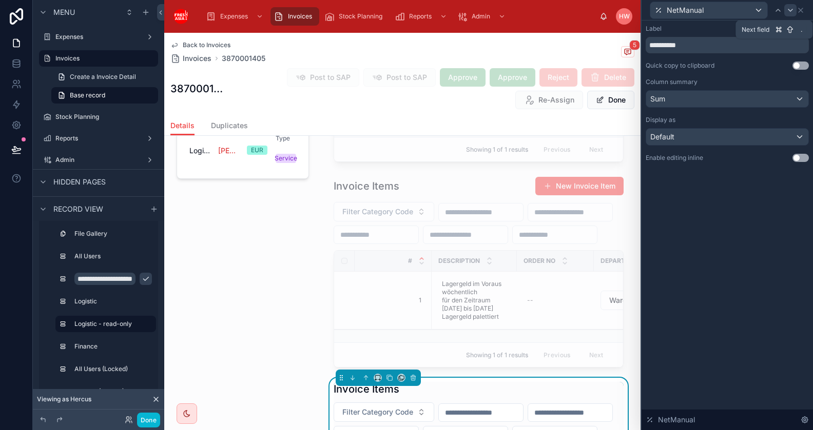
click at [790, 9] on icon at bounding box center [790, 10] width 8 height 8
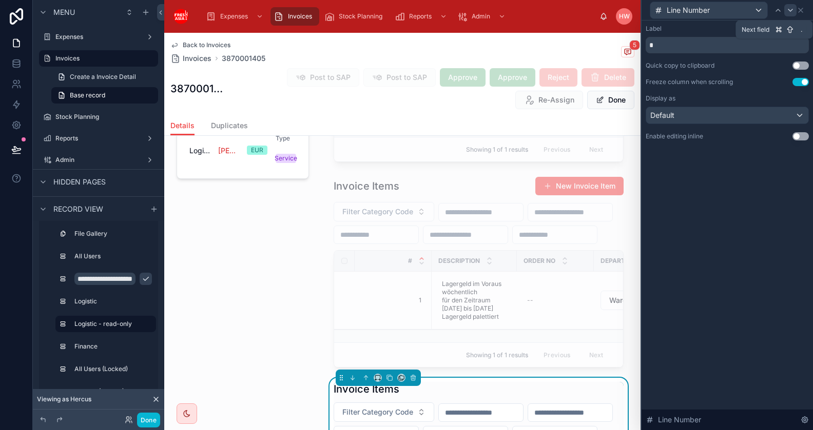
click at [792, 12] on icon at bounding box center [790, 10] width 8 height 8
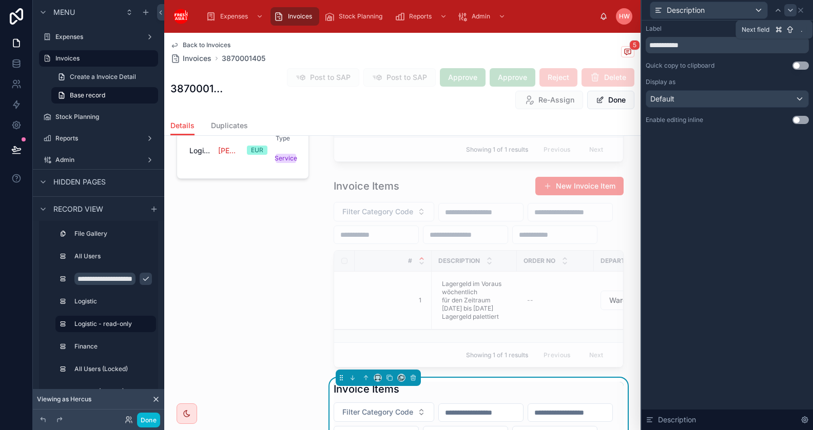
click at [792, 12] on icon at bounding box center [790, 10] width 8 height 8
click at [801, 11] on icon at bounding box center [800, 10] width 8 height 8
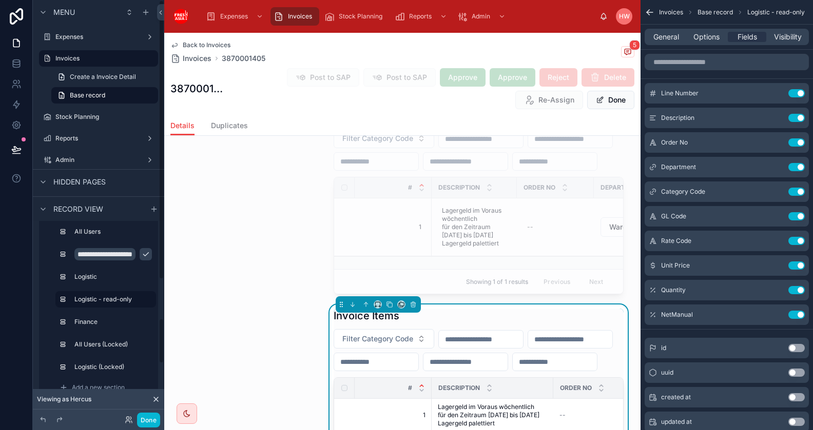
scroll to position [391, 0]
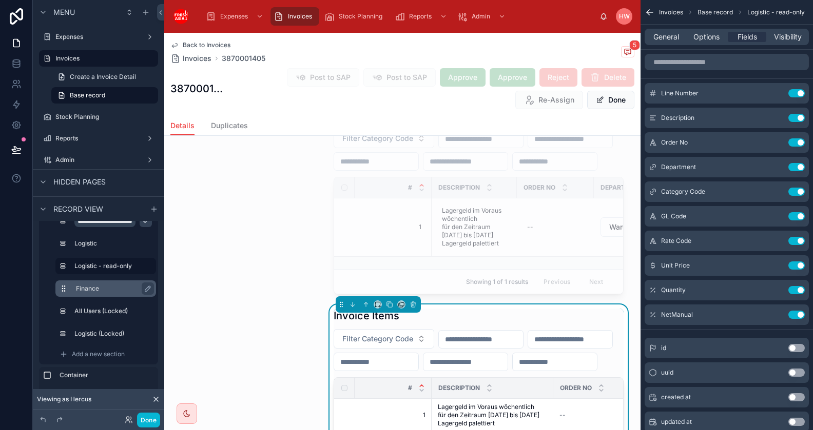
click at [116, 288] on label "Finance" at bounding box center [112, 289] width 72 height 8
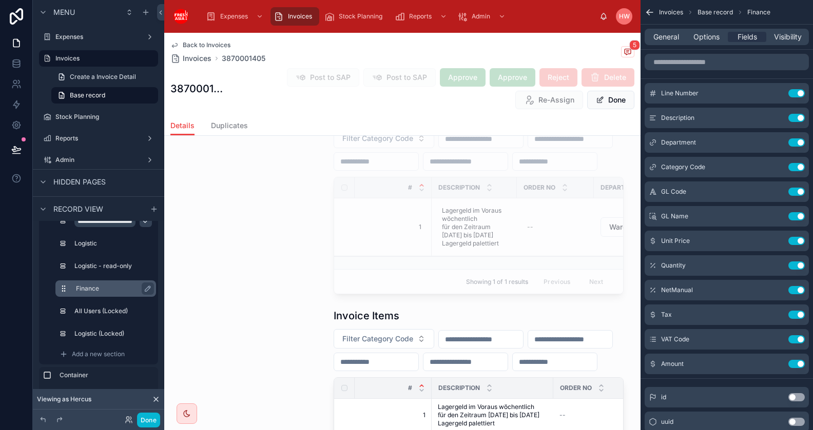
click at [116, 290] on label "Finance" at bounding box center [112, 289] width 72 height 8
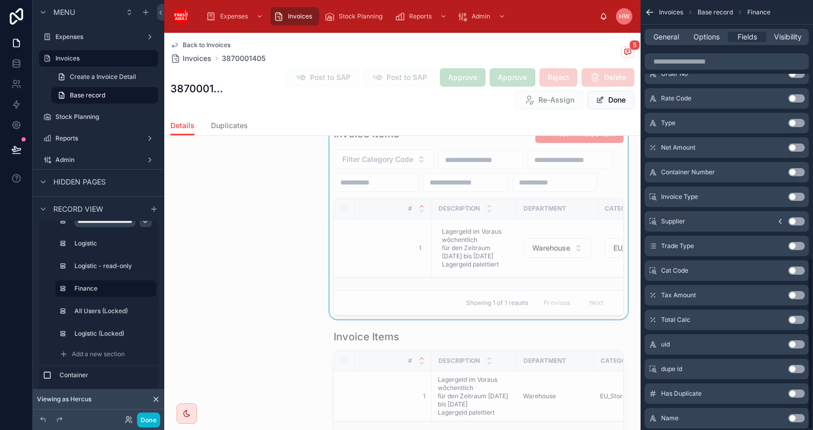
scroll to position [646, 0]
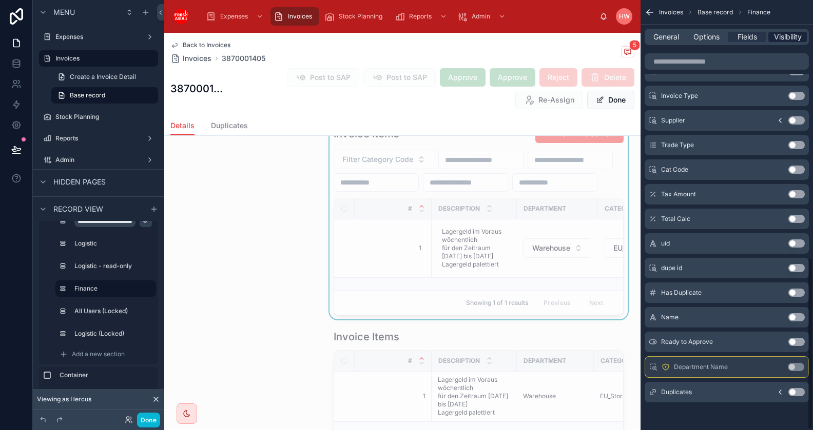
click at [781, 35] on span "Visibility" at bounding box center [788, 37] width 28 height 10
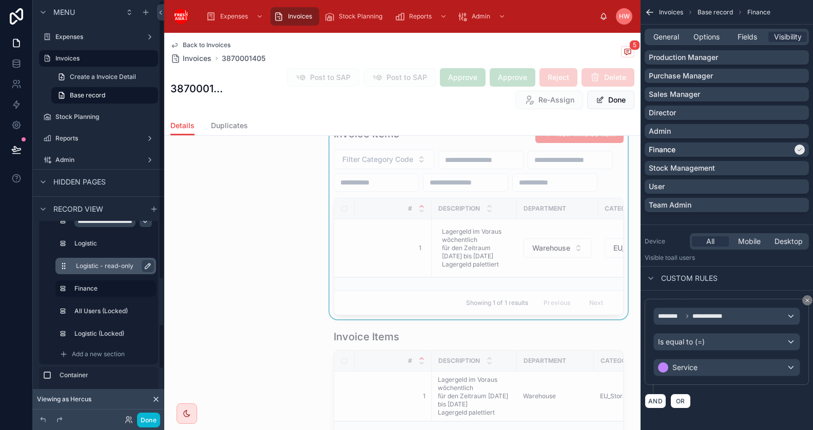
scroll to position [480, 0]
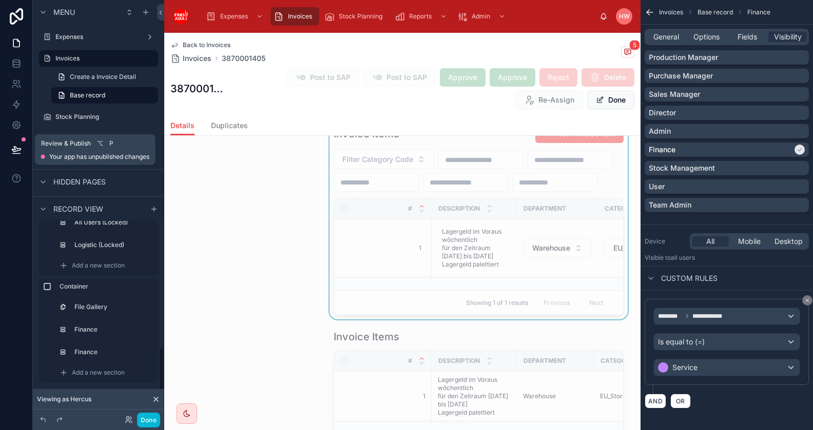
click at [11, 154] on button at bounding box center [16, 149] width 23 height 29
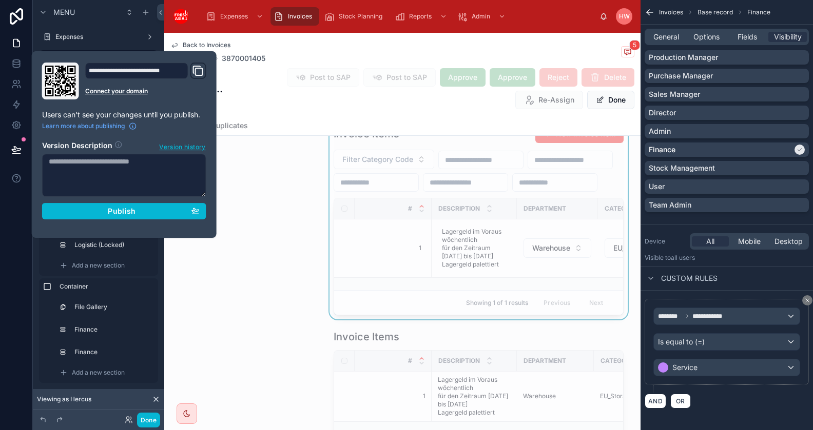
click at [89, 174] on textarea at bounding box center [124, 175] width 164 height 43
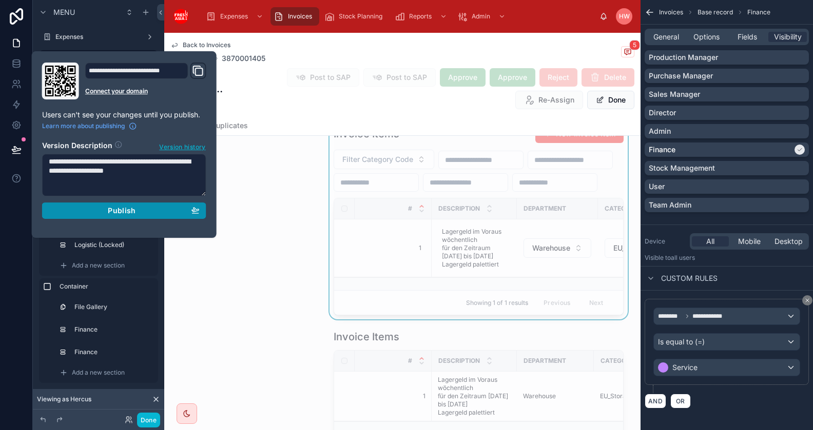
type textarea "**********"
click at [108, 213] on div "Publish" at bounding box center [124, 210] width 151 height 9
